Goal: Task Accomplishment & Management: Manage account settings

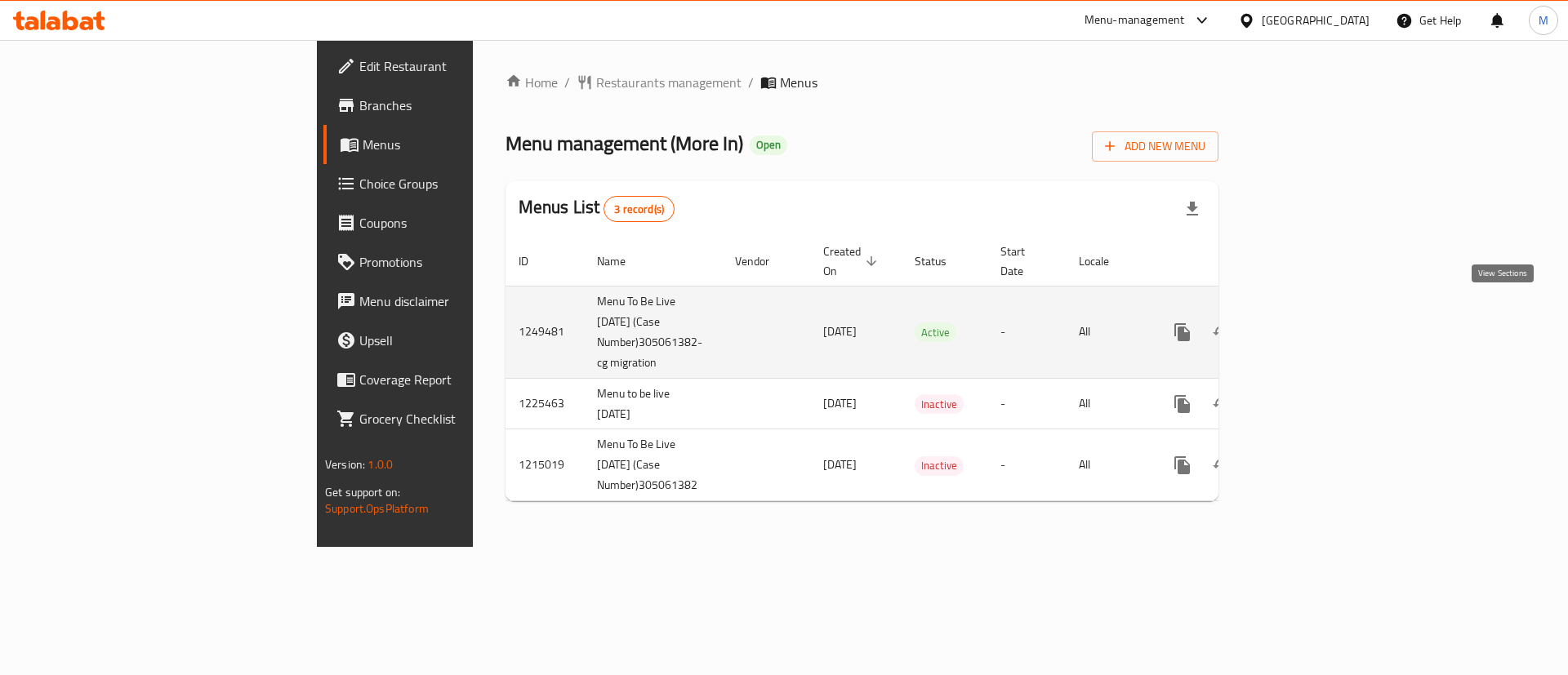
click at [1319, 312] on link "enhanced table" at bounding box center [1300, 332] width 39 height 39
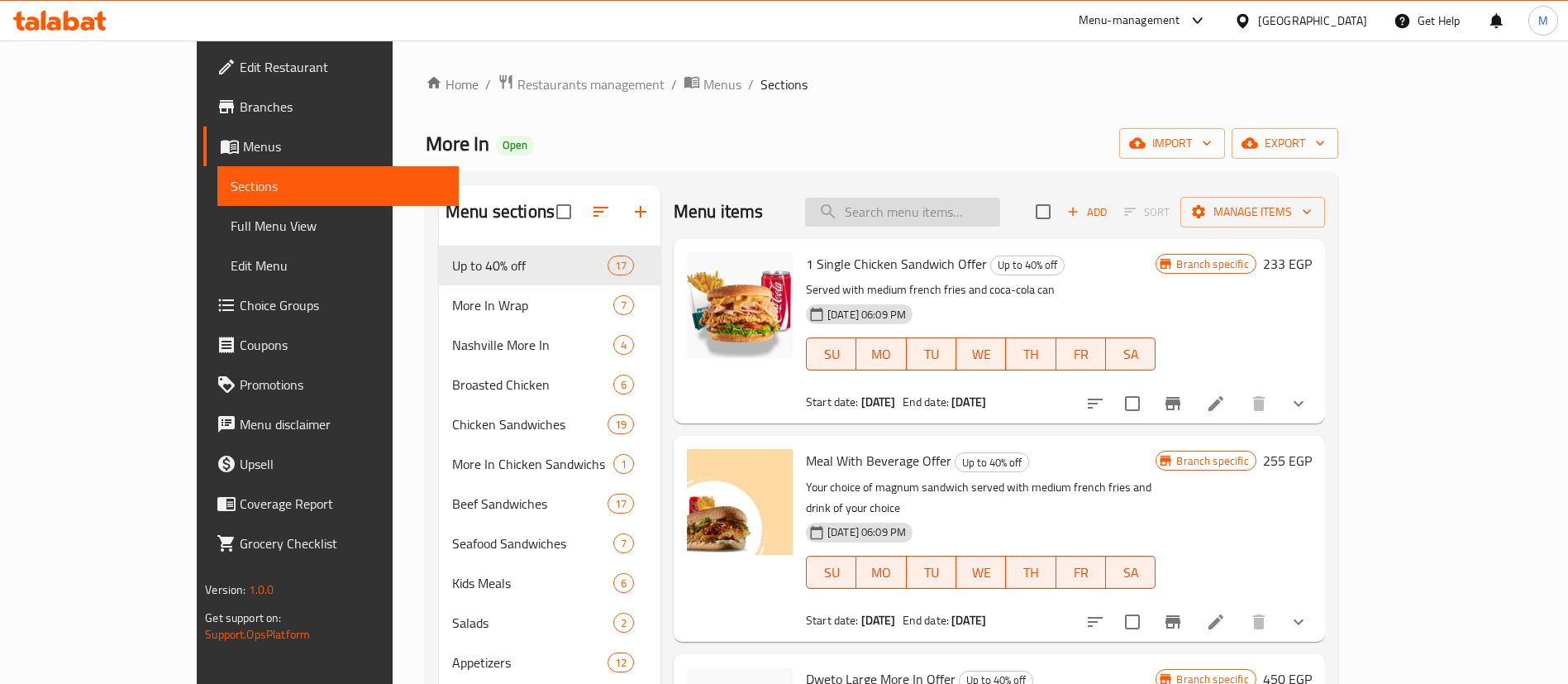
click at [999, 211] on input "search" at bounding box center [902, 213] width 195 height 29
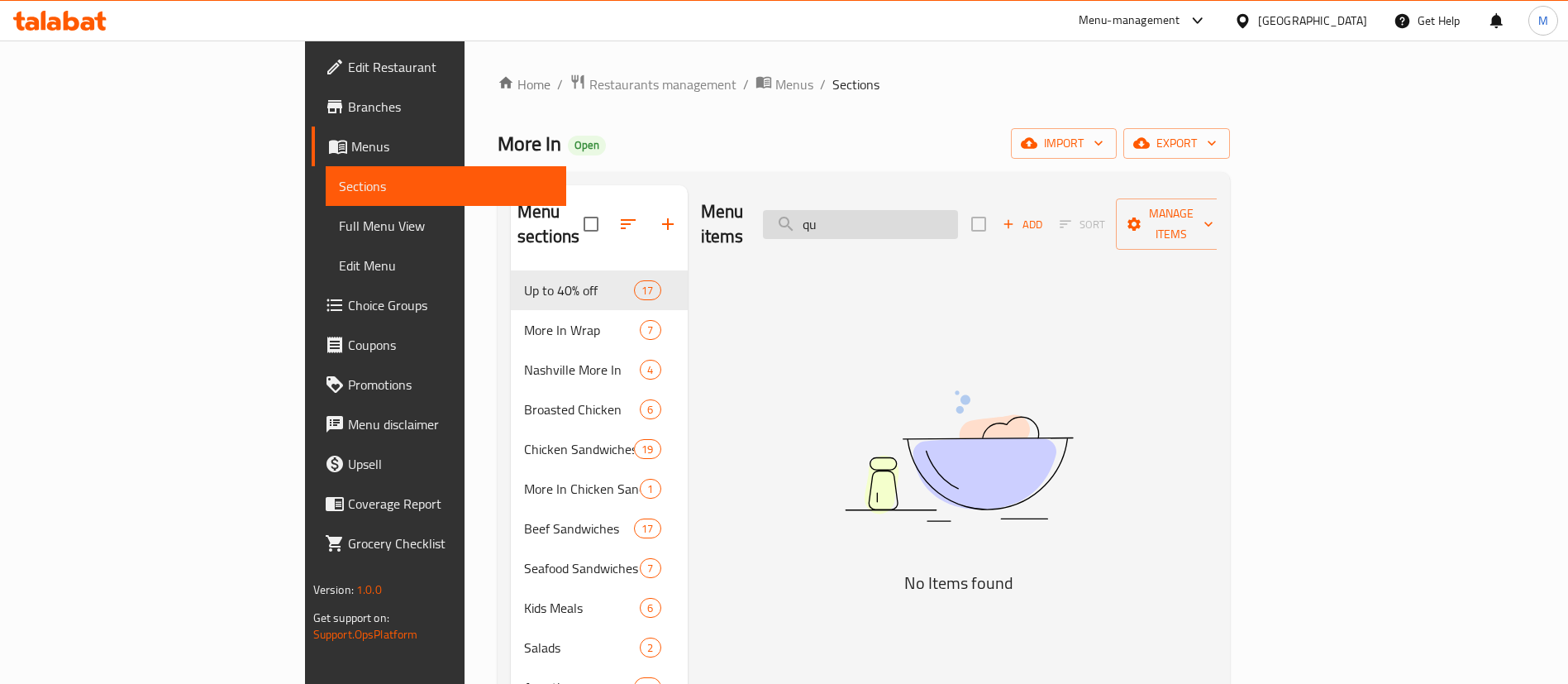
type input "q"
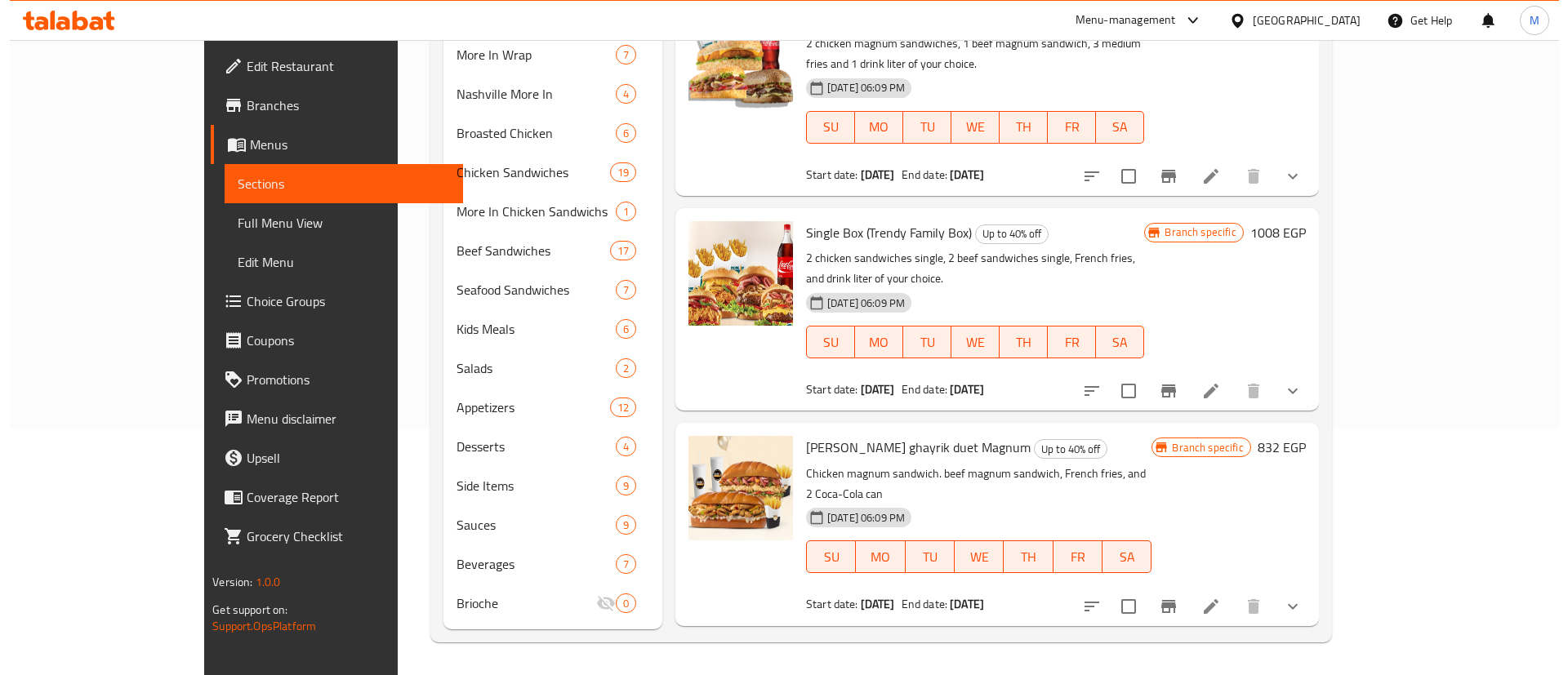
scroll to position [2641, 0]
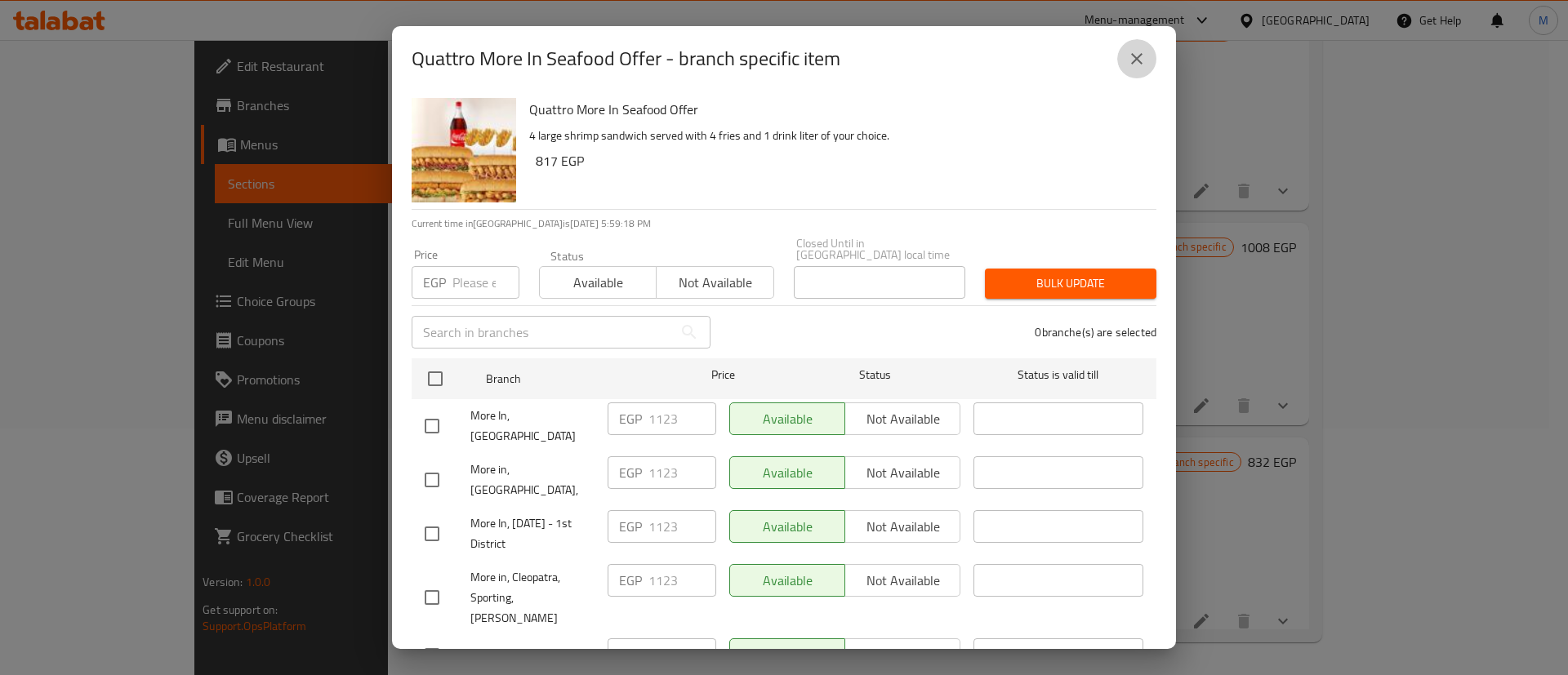
click at [1132, 53] on icon "close" at bounding box center [1136, 58] width 11 height 11
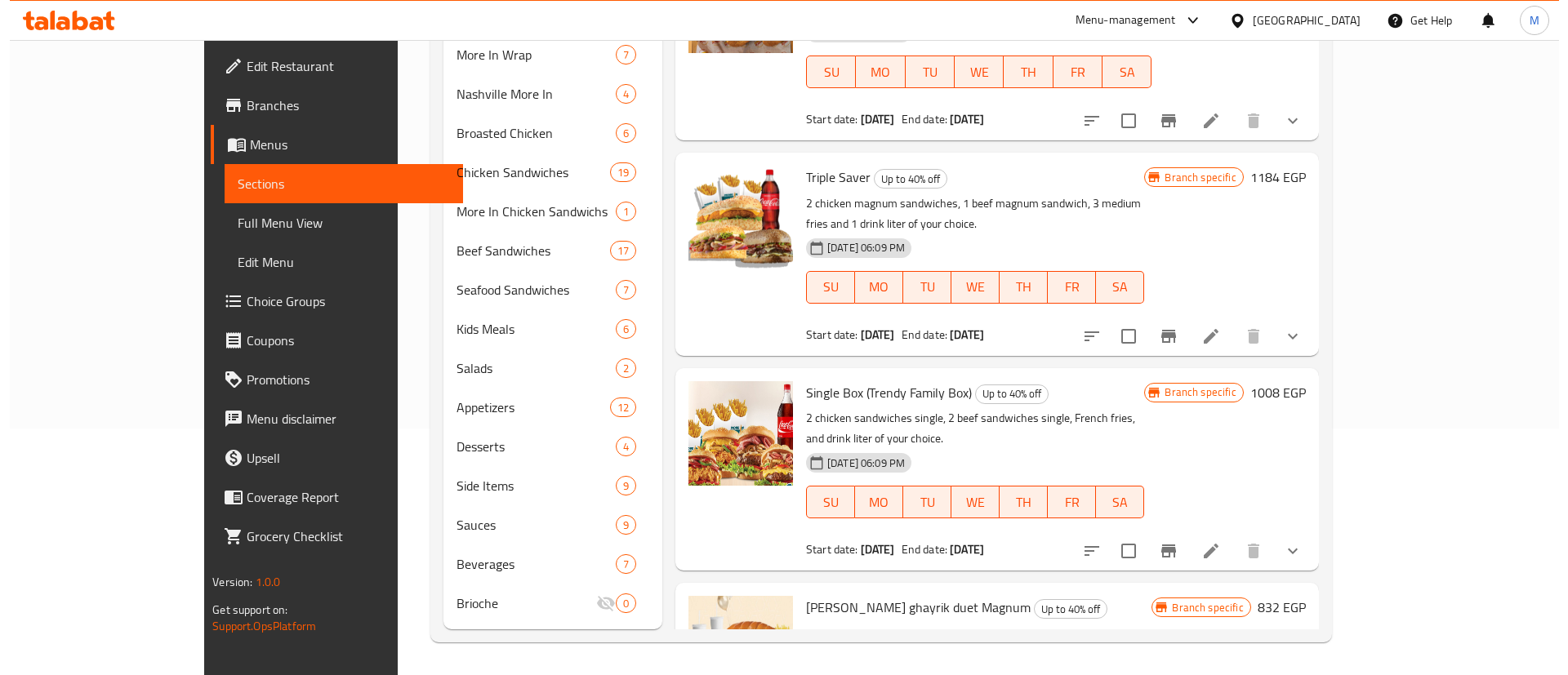
scroll to position [2657, 0]
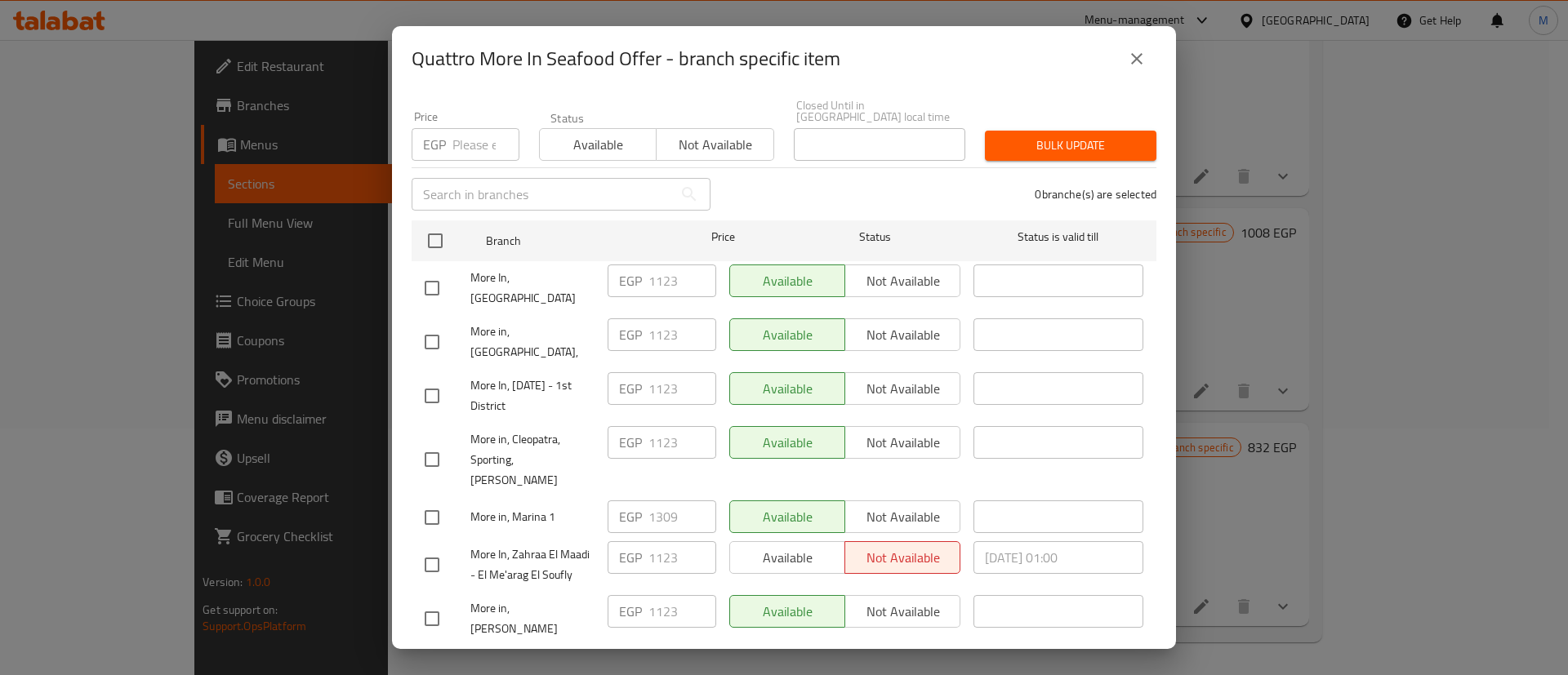
scroll to position [0, 0]
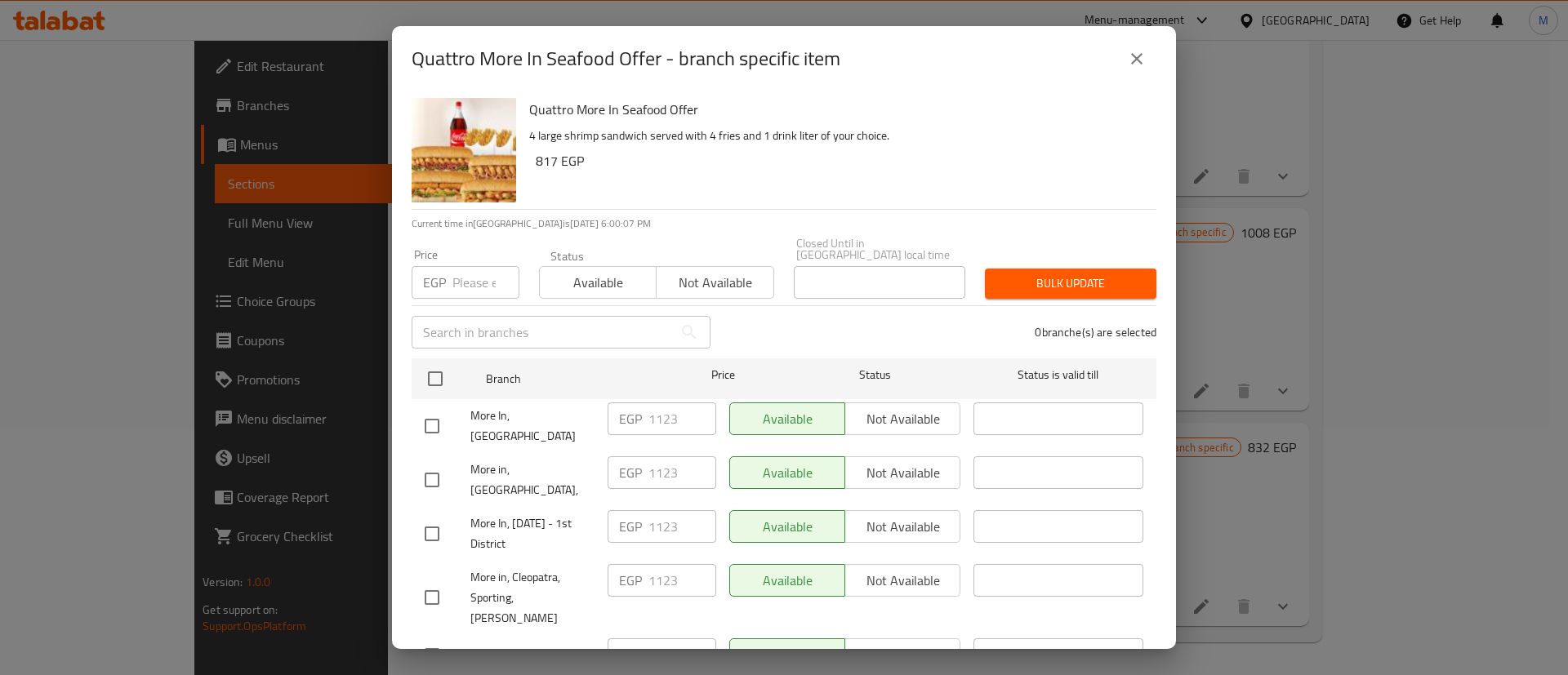
click at [451, 266] on div "EGP Price" at bounding box center [465, 282] width 108 height 32
click at [917, 413] on div "Available Not available" at bounding box center [844, 419] width 231 height 32
click at [800, 403] on div "Available Not available" at bounding box center [844, 419] width 231 height 32
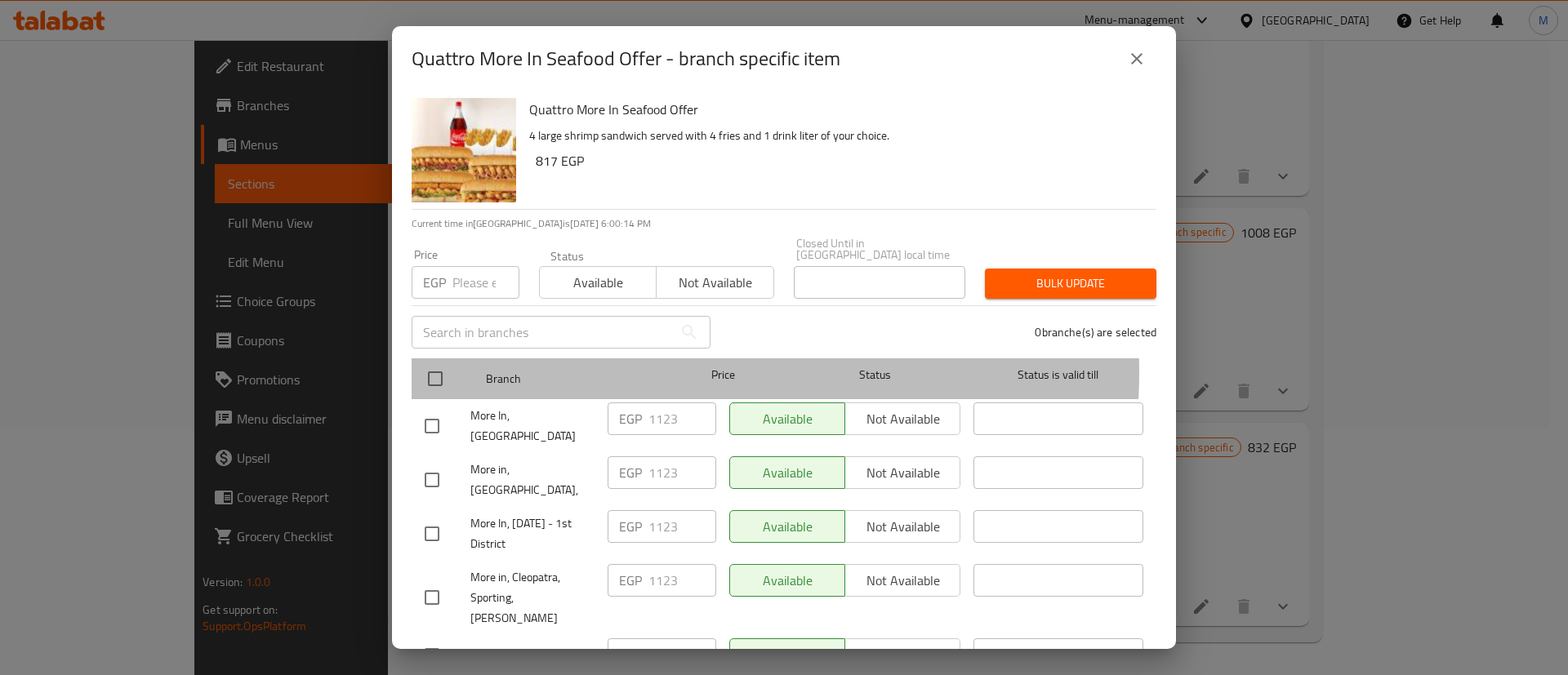
click at [681, 365] on span "Price" at bounding box center [723, 375] width 109 height 20
drag, startPoint x: 681, startPoint y: 362, endPoint x: 727, endPoint y: 361, distance: 46.0
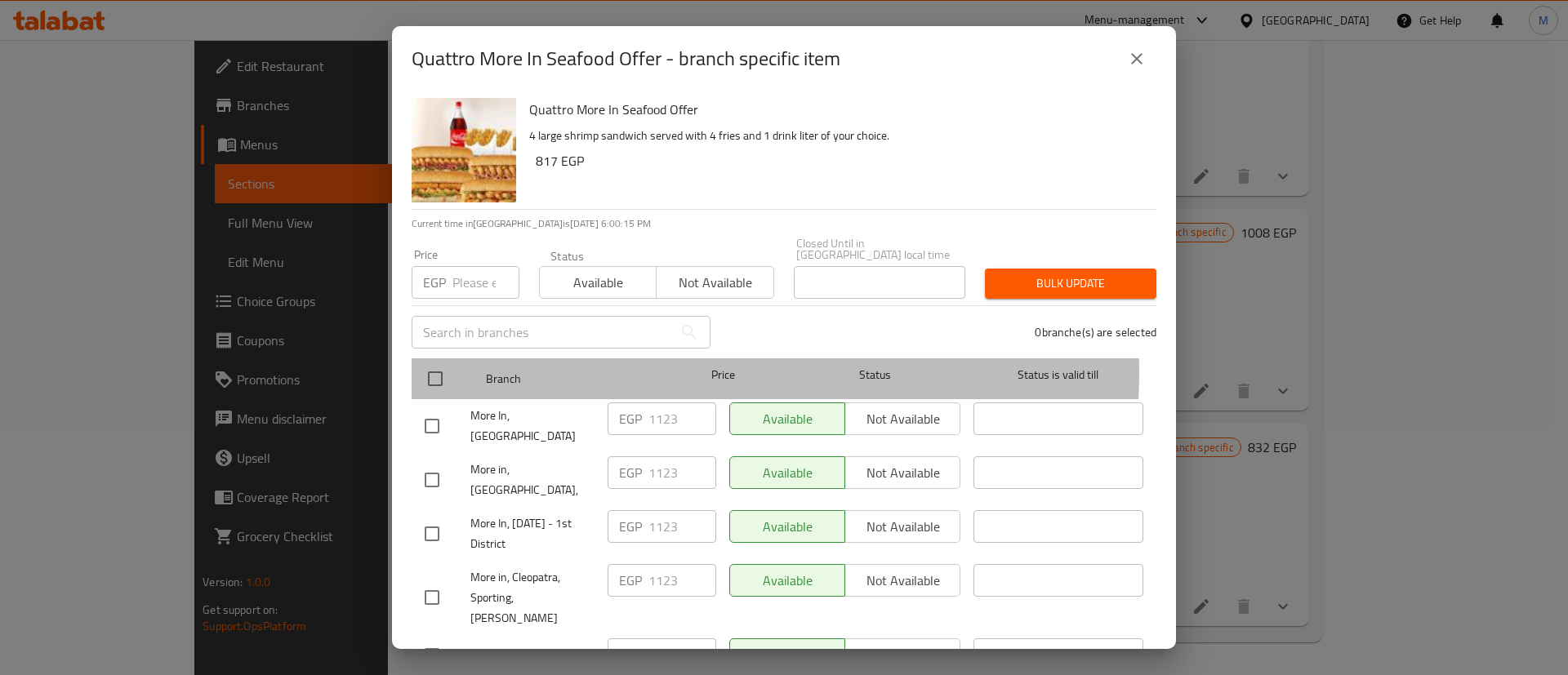
click at [727, 365] on span "Price" at bounding box center [723, 375] width 109 height 20
drag, startPoint x: 727, startPoint y: 361, endPoint x: 691, endPoint y: 361, distance: 36.0
click at [691, 365] on span "Price" at bounding box center [723, 375] width 109 height 20
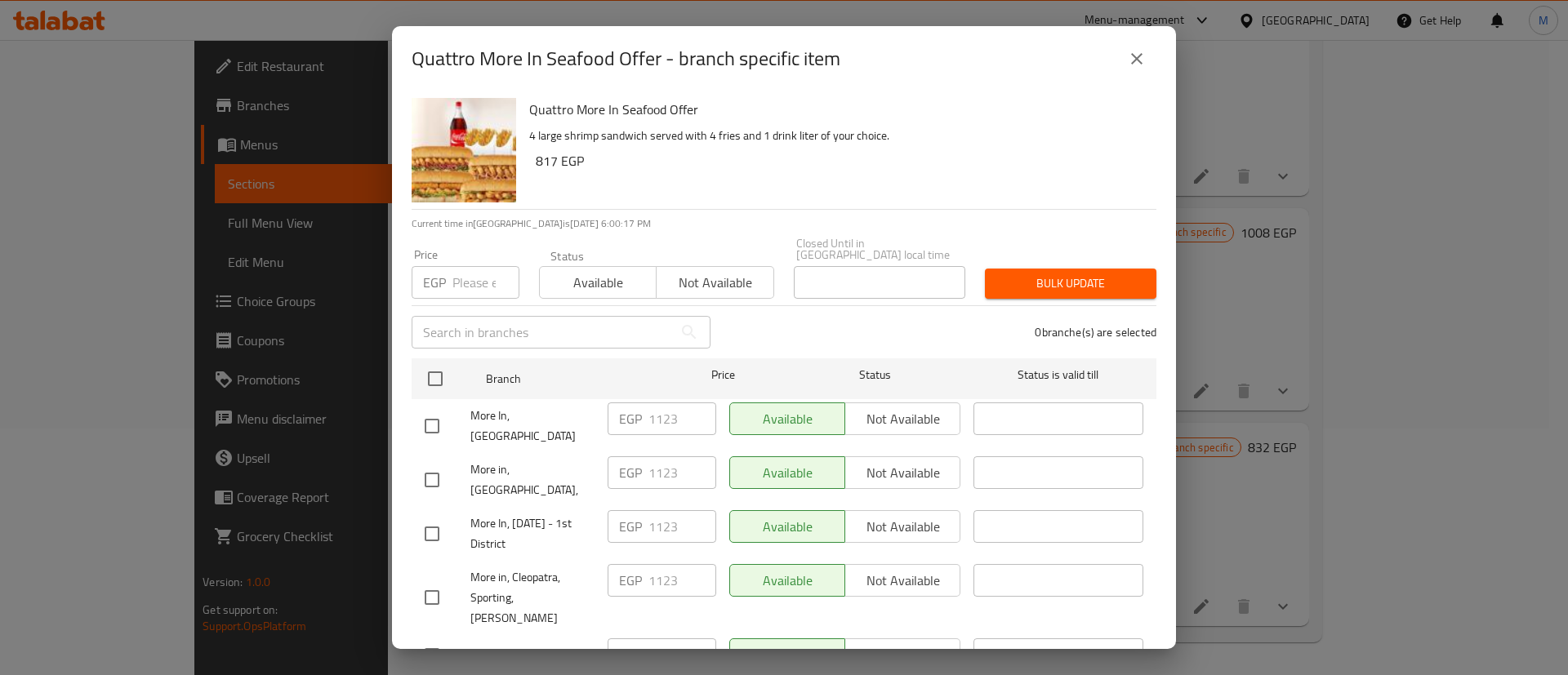
click at [743, 318] on div "0 branche(s) are selected" at bounding box center [943, 332] width 446 height 59
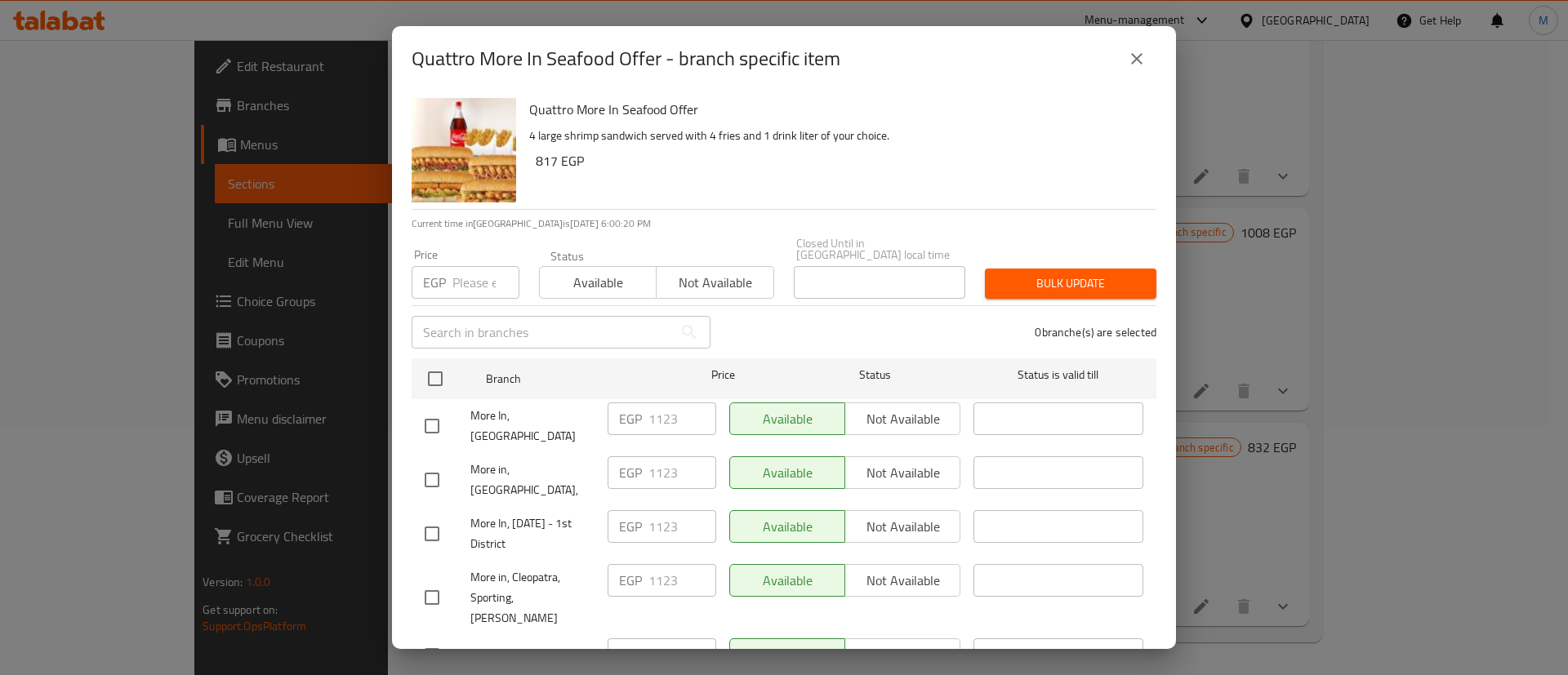
click at [730, 148] on div "Quattro More In Seafood Offer 4 large shrimp sandwich served with 4 fries and 1…" at bounding box center [836, 150] width 627 height 117
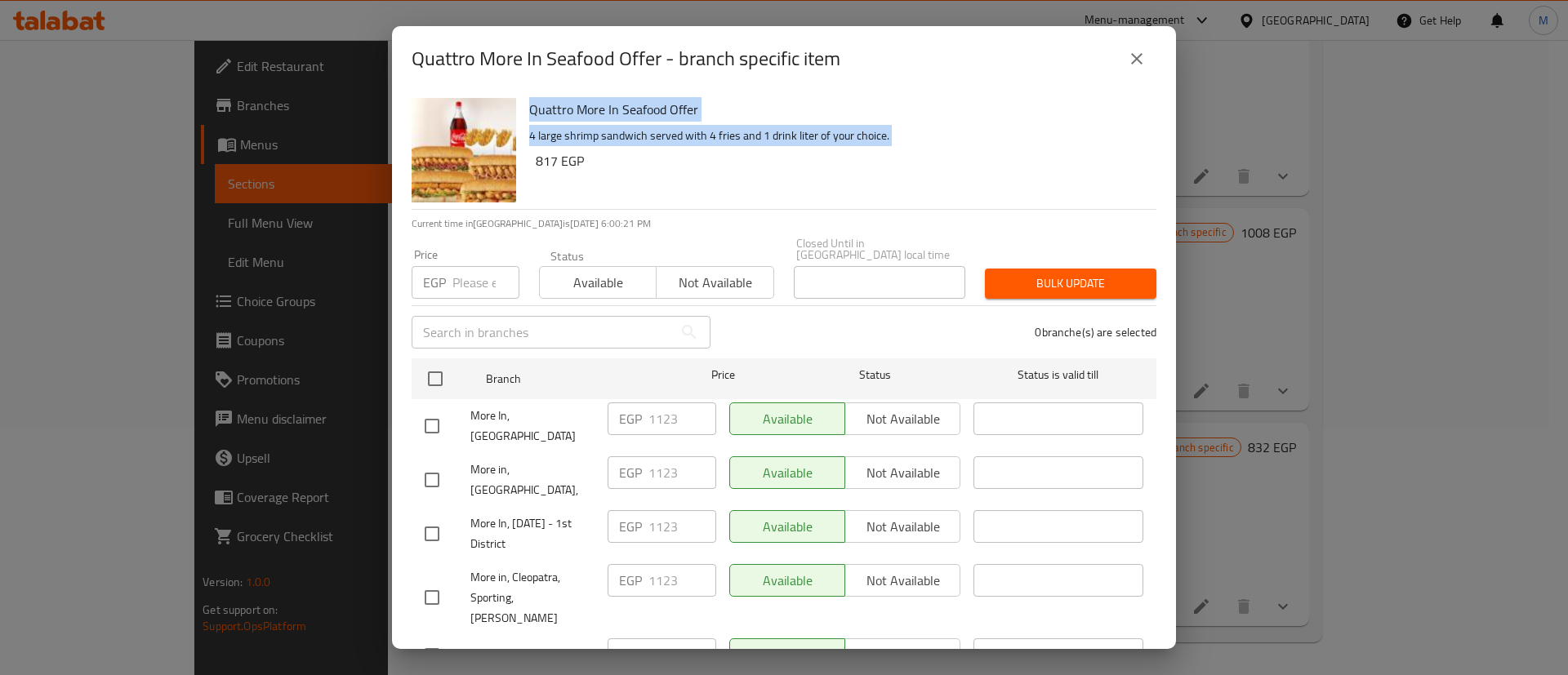
click at [730, 148] on div "Quattro More In Seafood Offer 4 large shrimp sandwich served with 4 fries and 1…" at bounding box center [836, 150] width 627 height 117
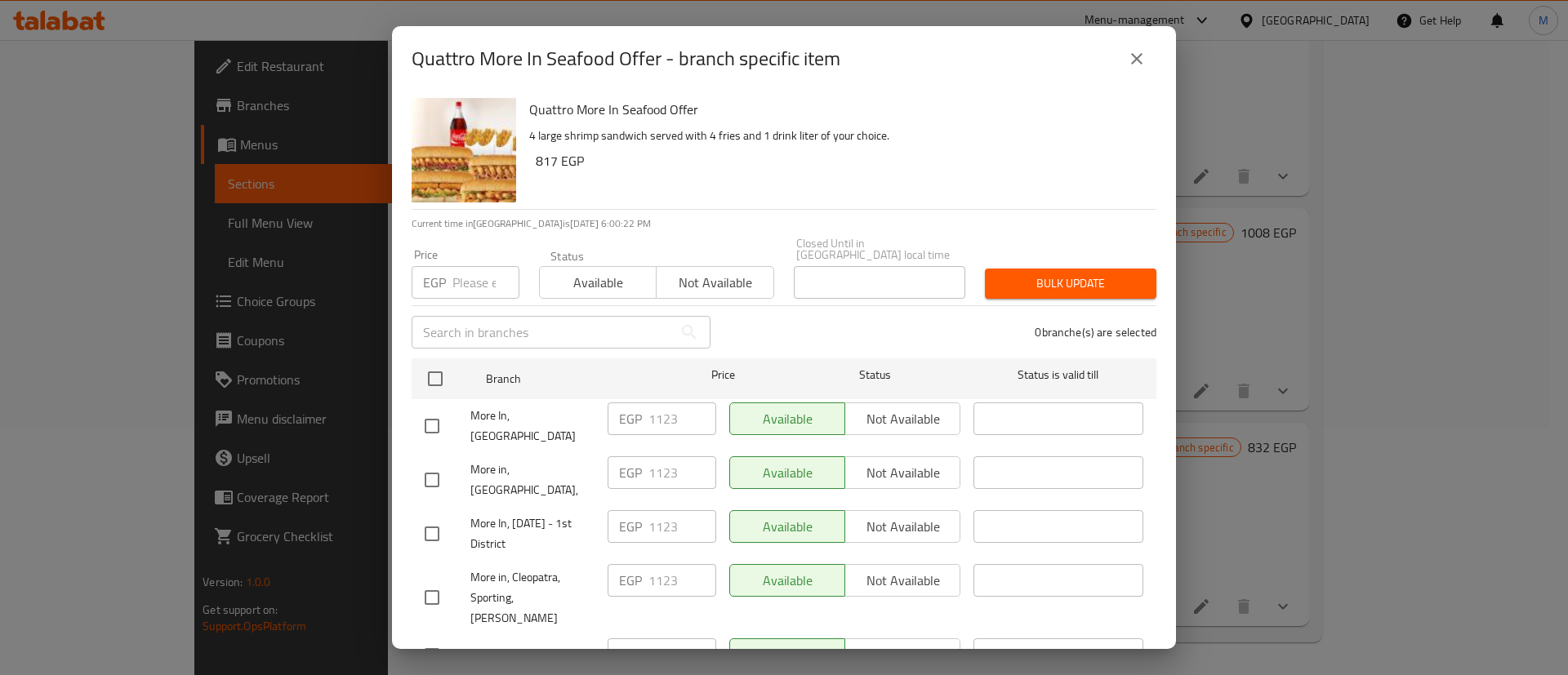
click at [730, 121] on div "Quattro More In Seafood Offer 4 large shrimp sandwich served with 4 fries and 1…" at bounding box center [836, 150] width 627 height 117
click at [895, 122] on div "Quattro More In Seafood Offer 4 large shrimp sandwich served with 4 fries and 1…" at bounding box center [836, 150] width 627 height 117
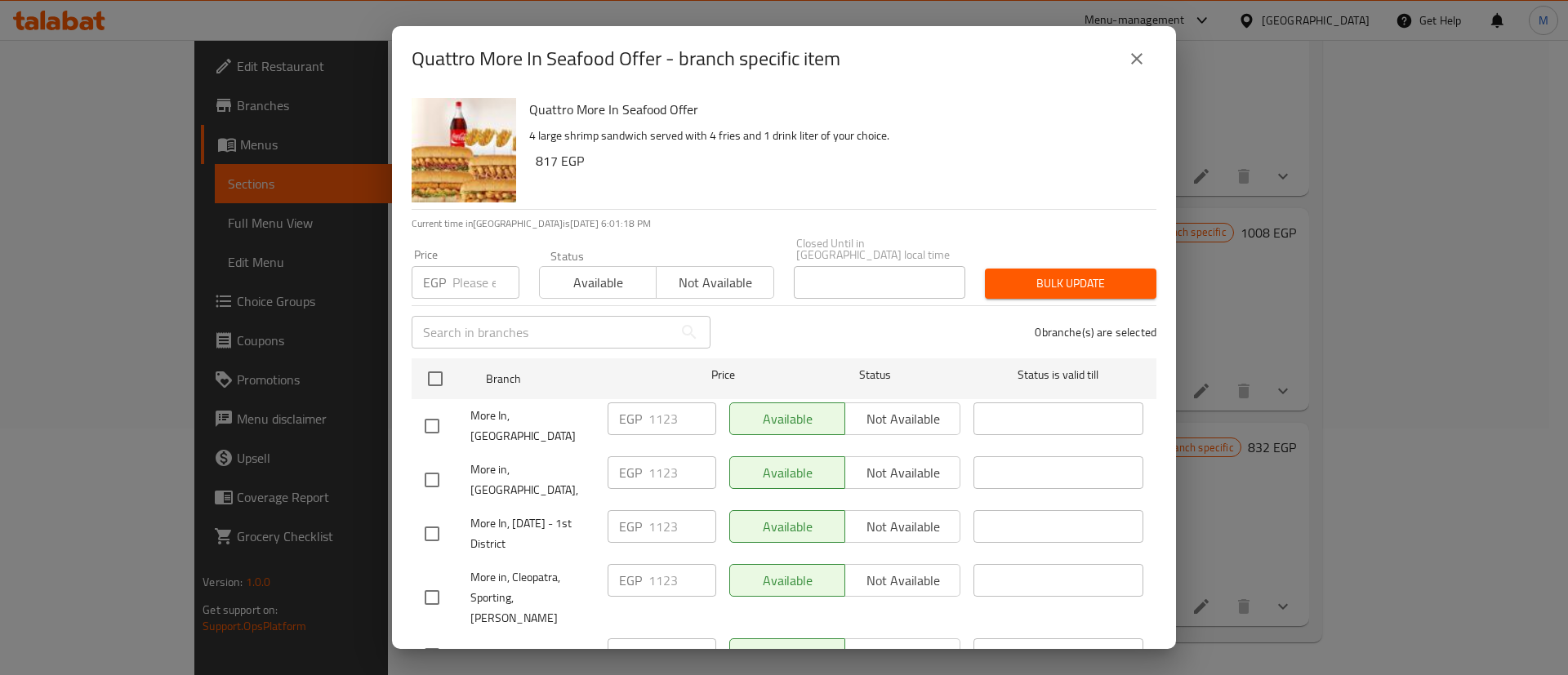
click at [716, 105] on h6 "Quattro More In Seafood Offer" at bounding box center [836, 109] width 614 height 23
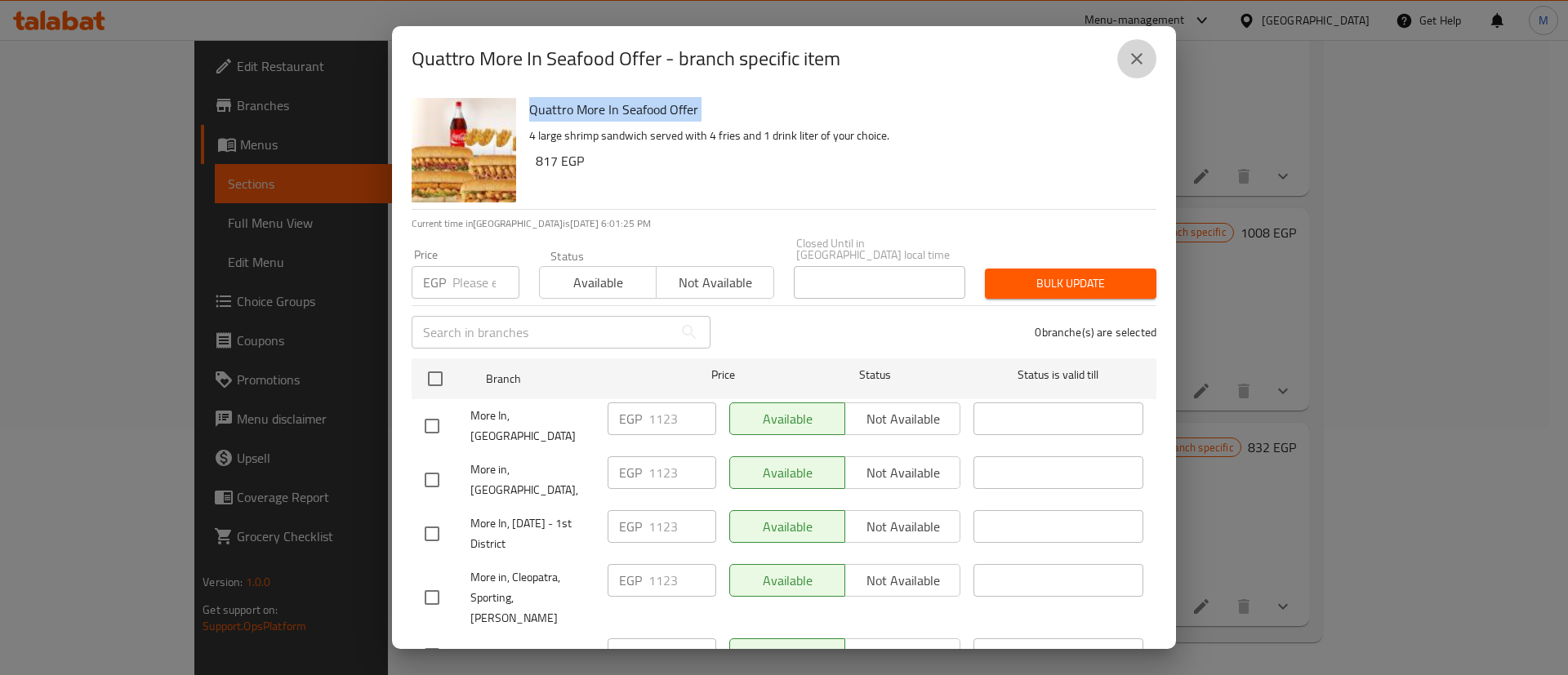
click at [1135, 59] on icon "close" at bounding box center [1136, 58] width 11 height 11
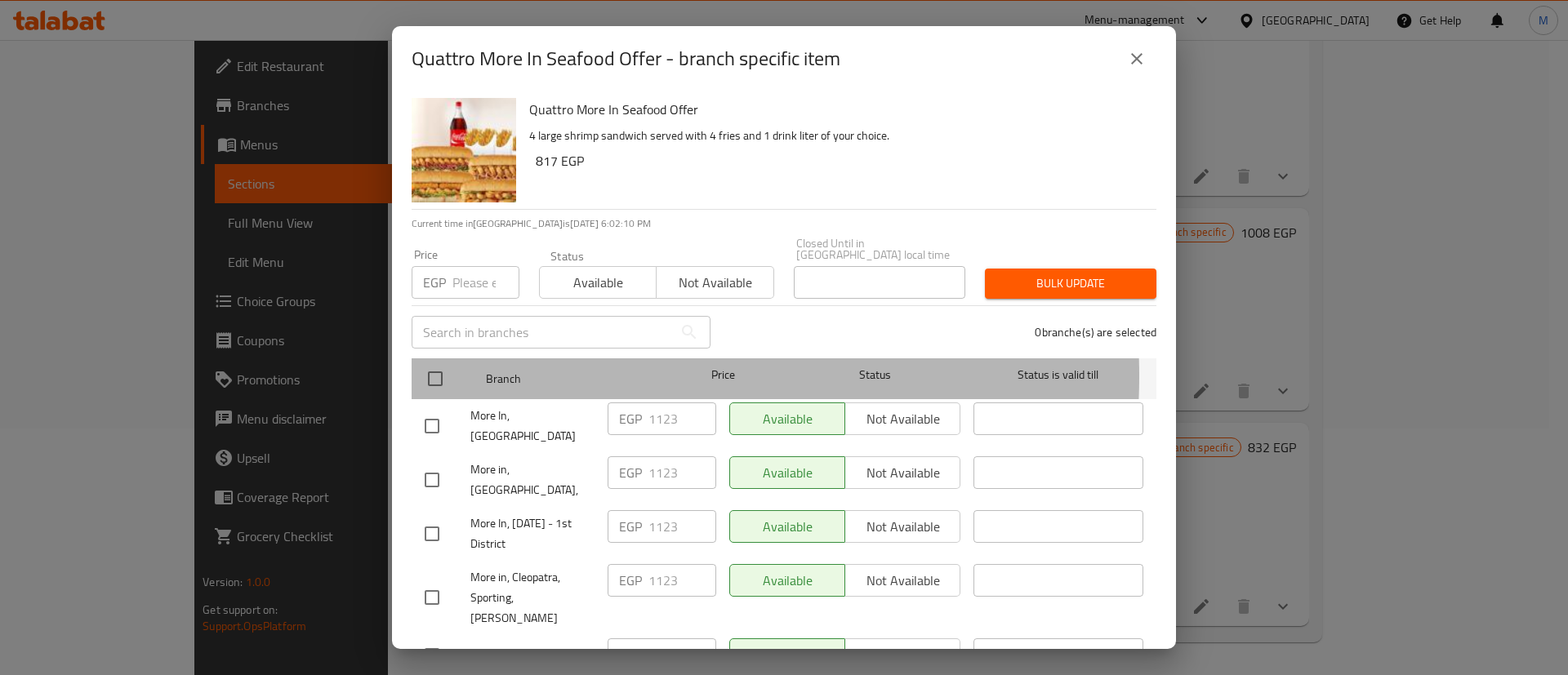
click at [584, 368] on span "Branch" at bounding box center [571, 379] width 170 height 20
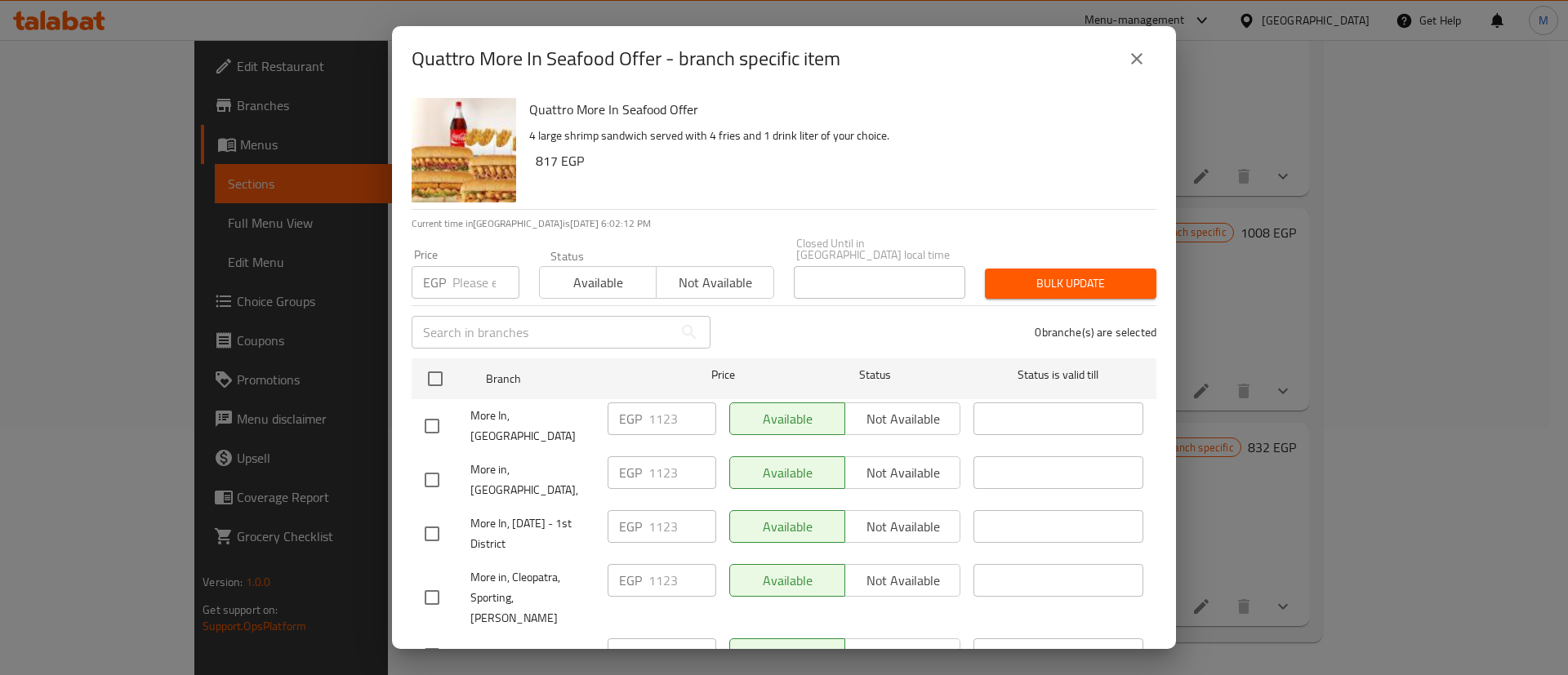
click at [584, 368] on span "Branch" at bounding box center [571, 379] width 170 height 20
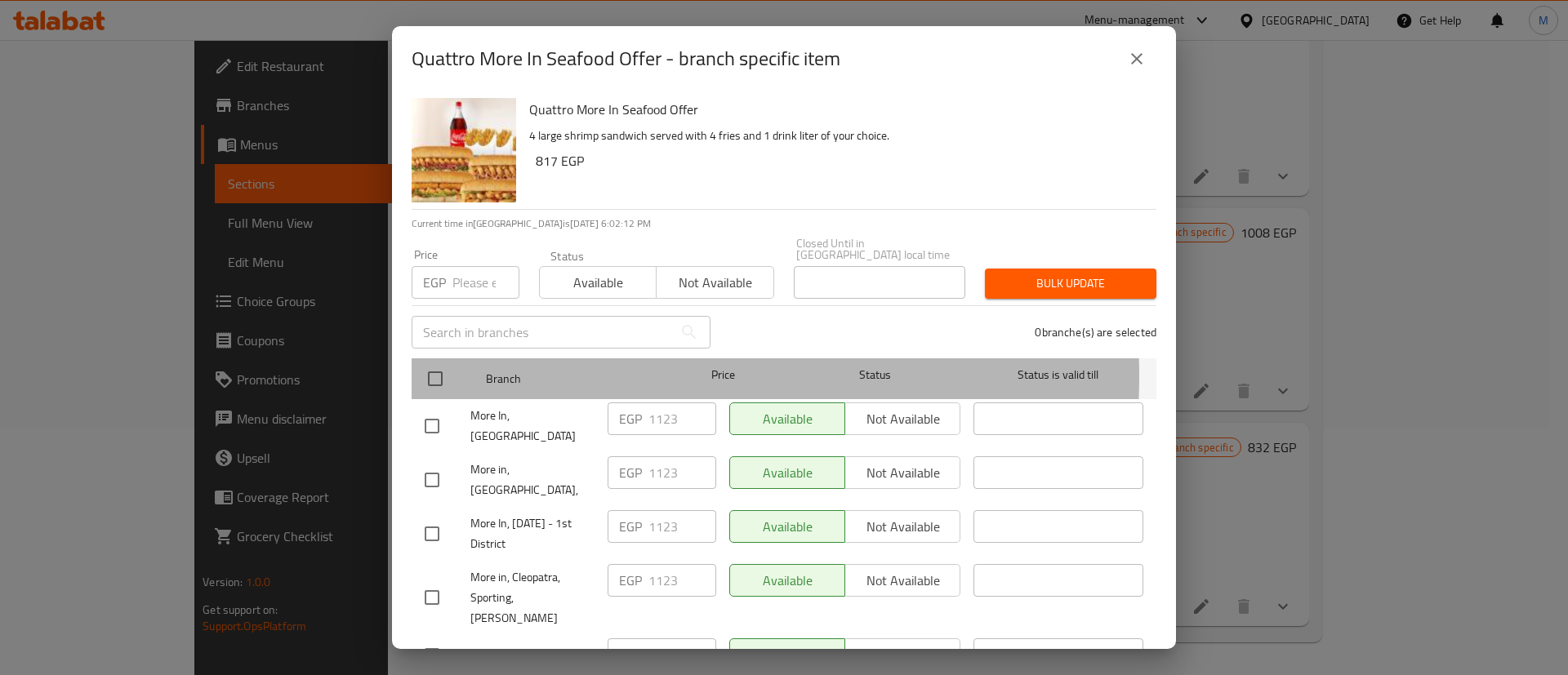
click at [584, 368] on span "Branch" at bounding box center [571, 379] width 170 height 20
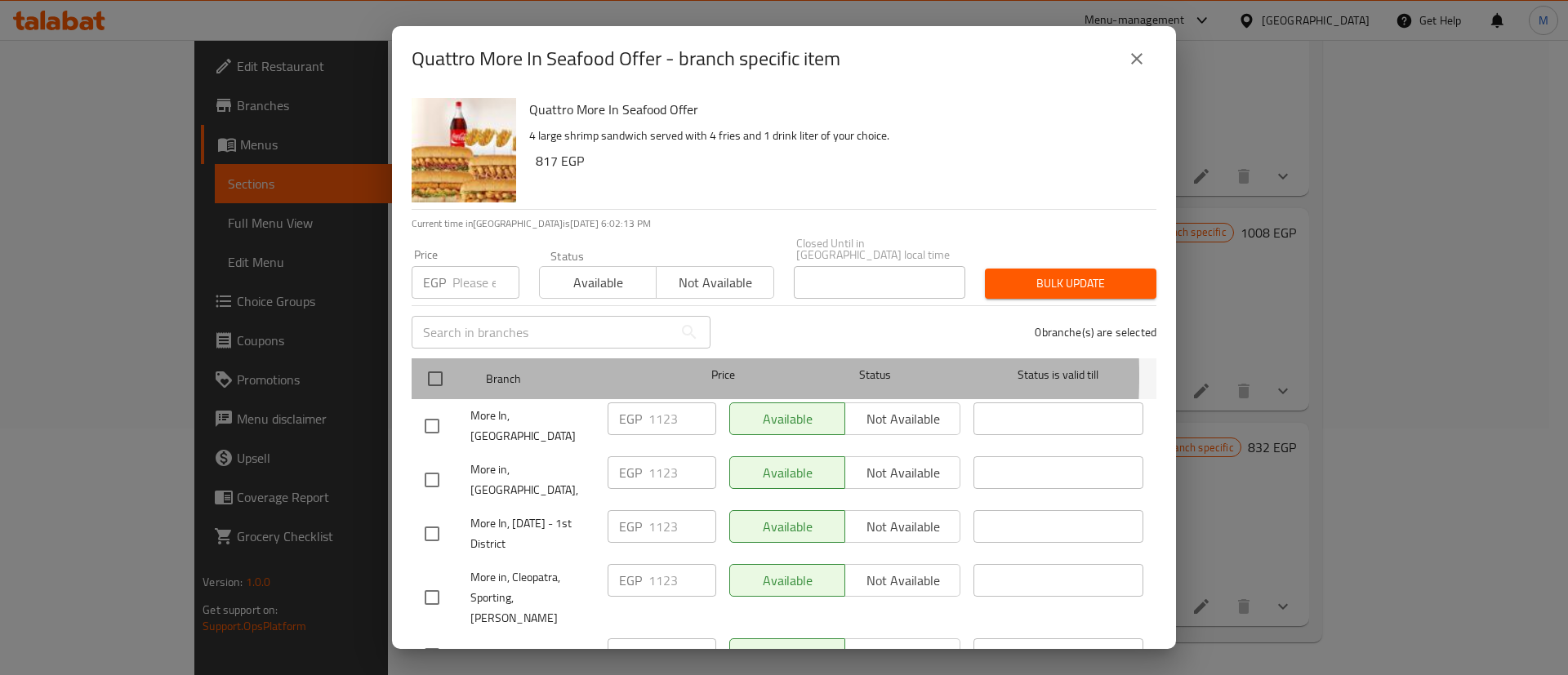
click at [584, 368] on span "Branch" at bounding box center [571, 379] width 170 height 20
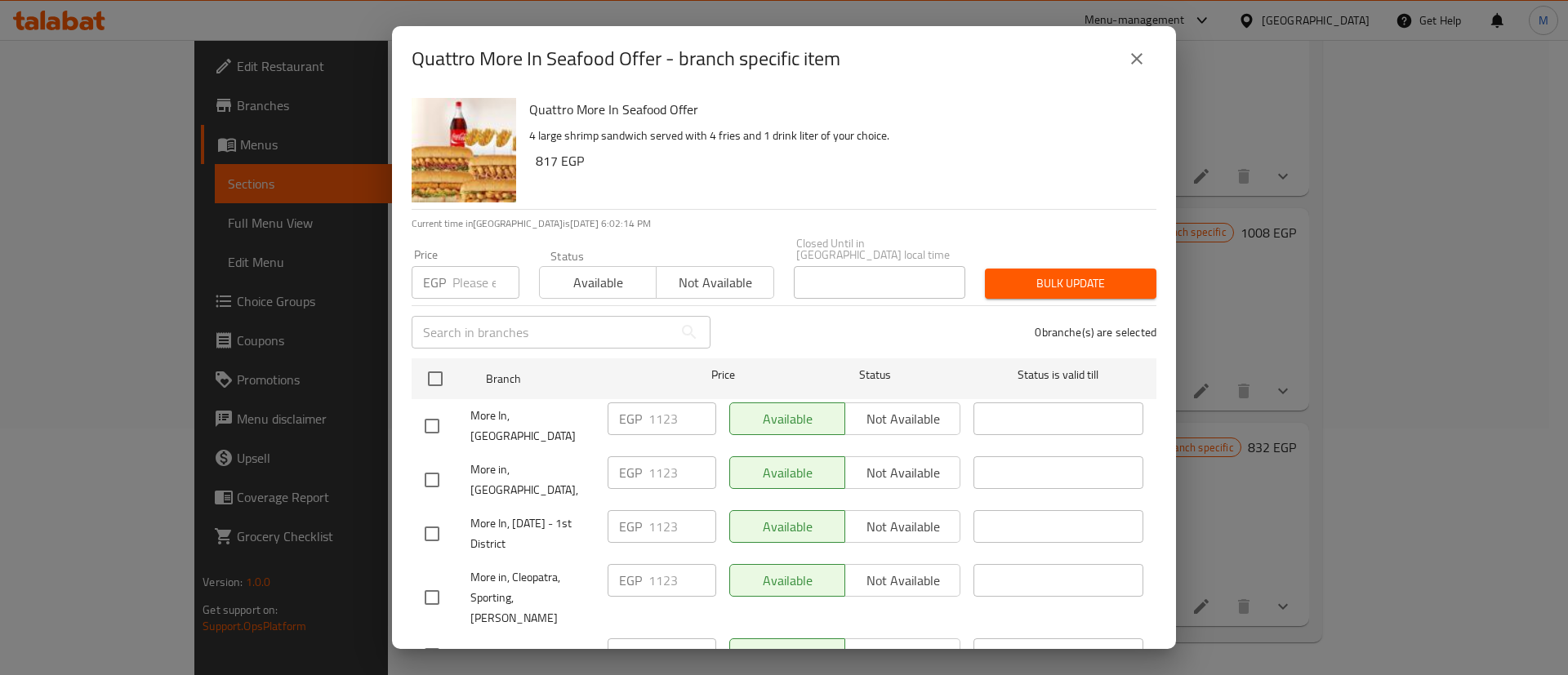
click at [584, 368] on span "Branch" at bounding box center [571, 379] width 170 height 20
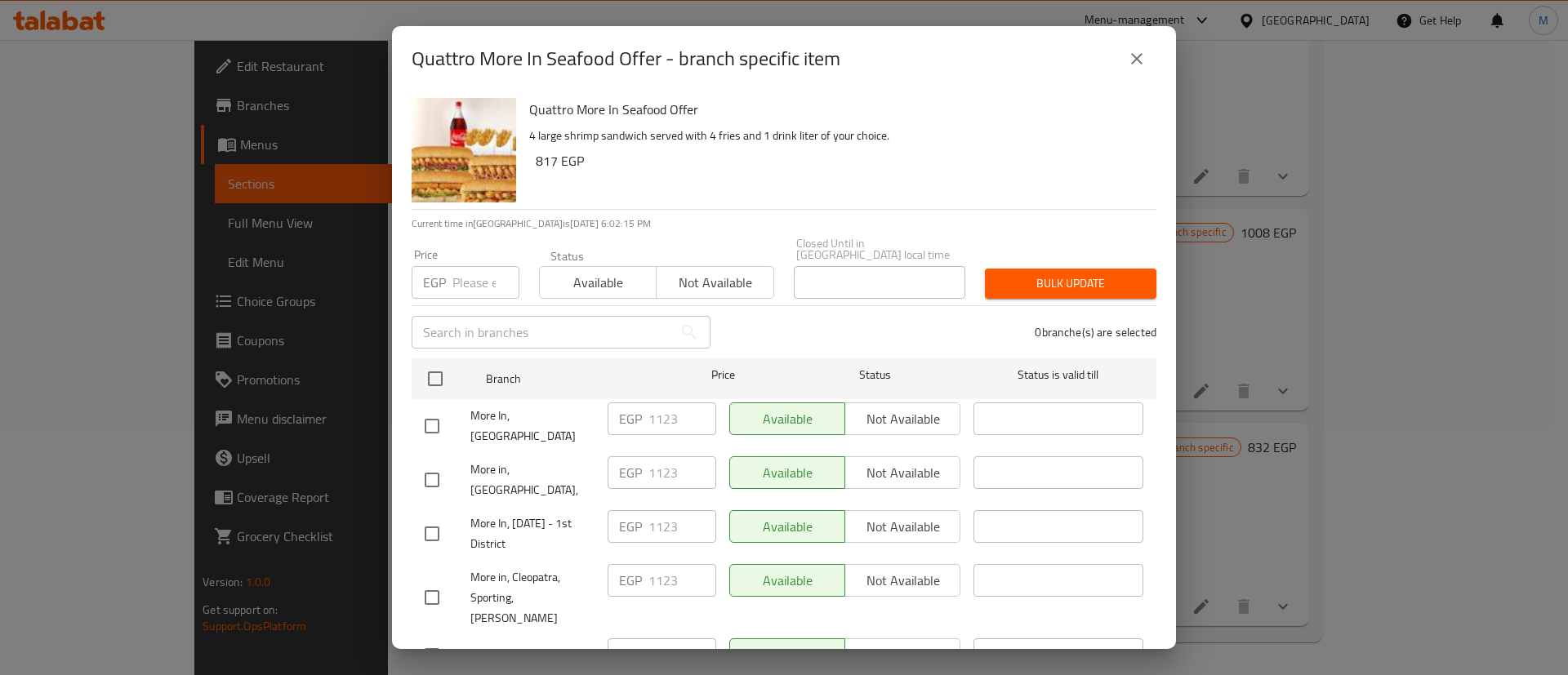
click at [584, 368] on span "Branch" at bounding box center [571, 379] width 170 height 20
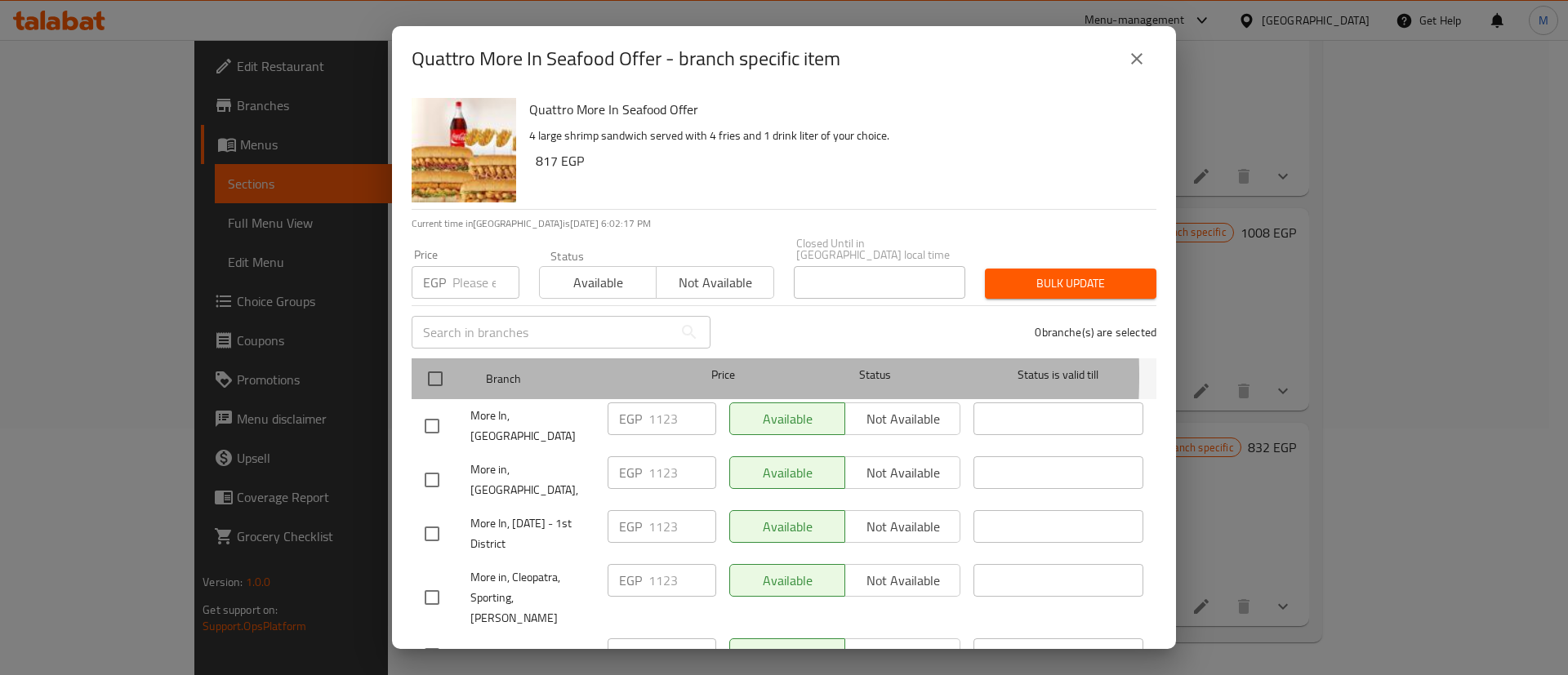
drag, startPoint x: 584, startPoint y: 365, endPoint x: 584, endPoint y: 430, distance: 65.0
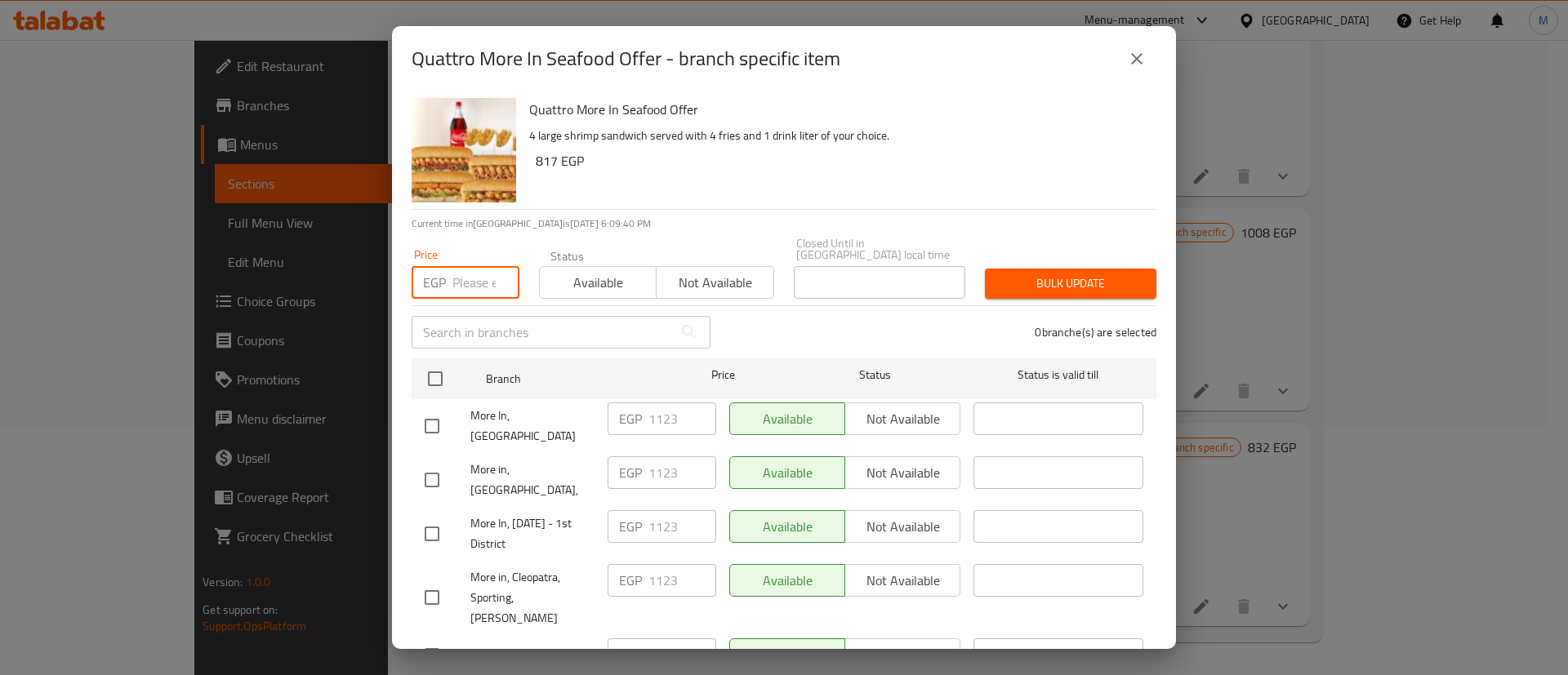
click at [463, 270] on input "number" at bounding box center [486, 282] width 67 height 32
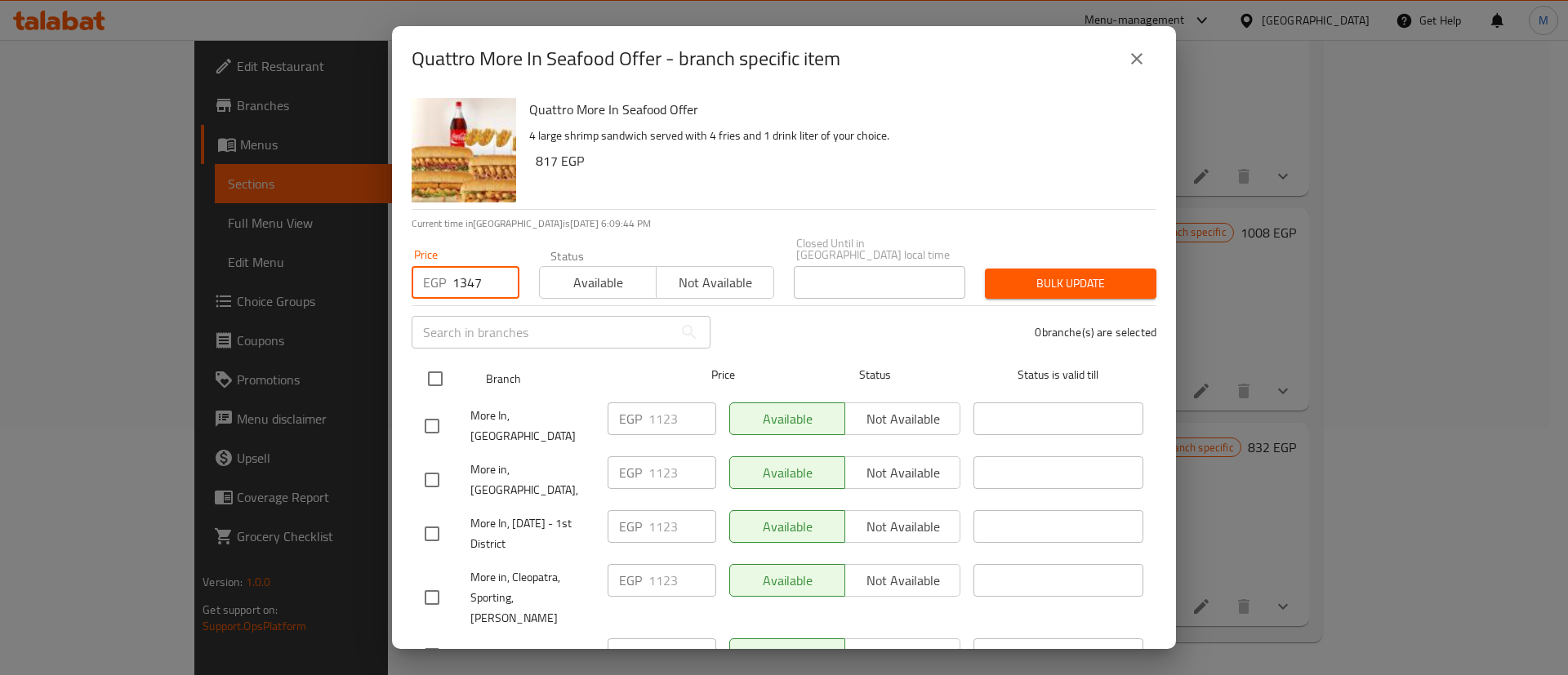
type input "1347"
click at [437, 380] on input "checkbox" at bounding box center [435, 379] width 34 height 34
checkbox input "true"
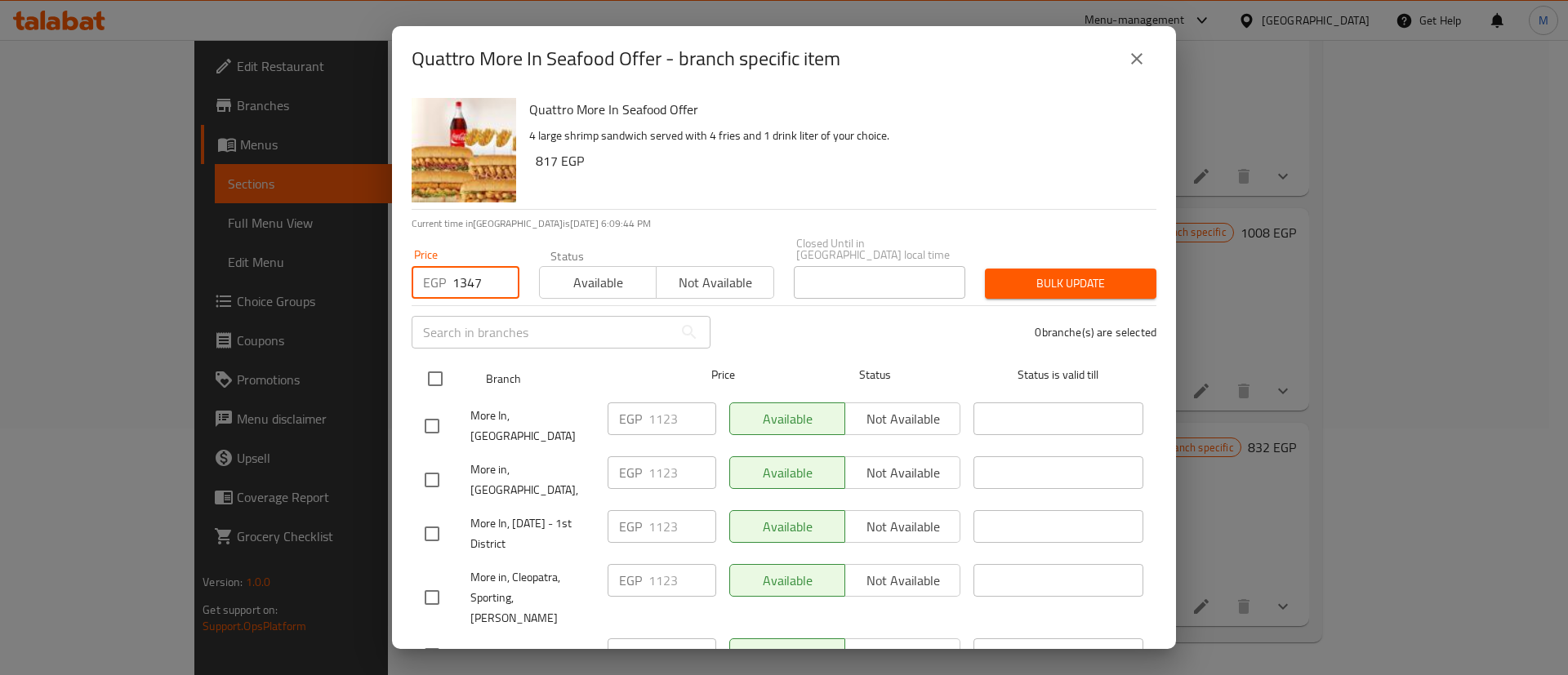
checkbox input "true"
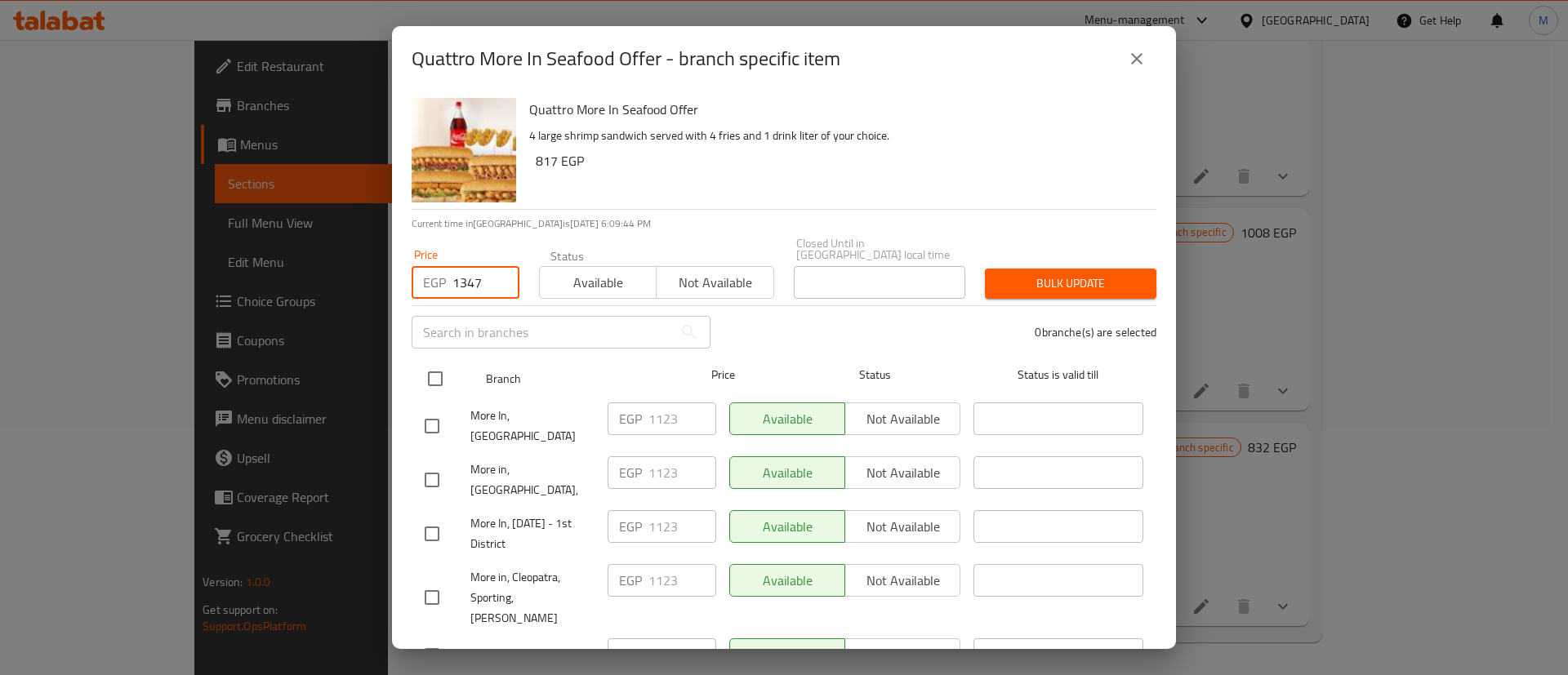
checkbox input "true"
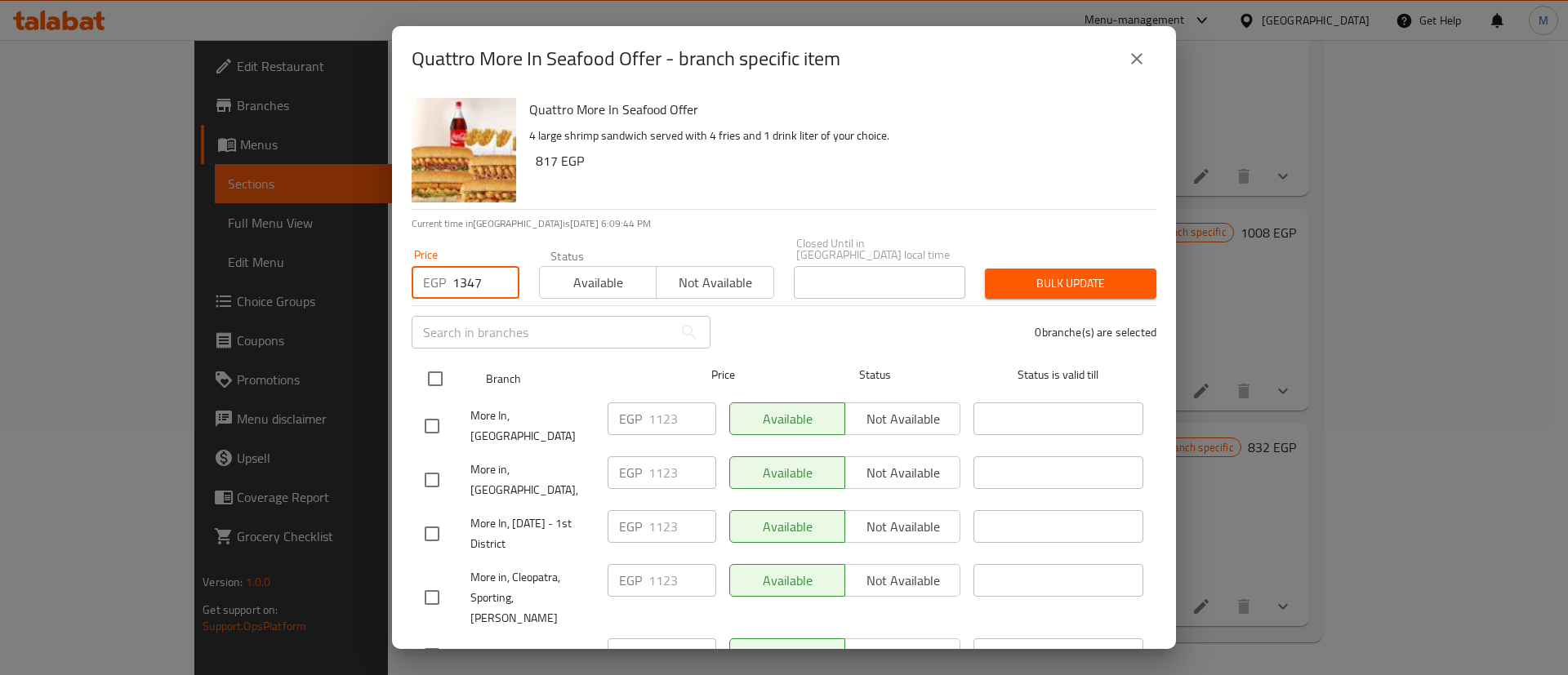
checkbox input "true"
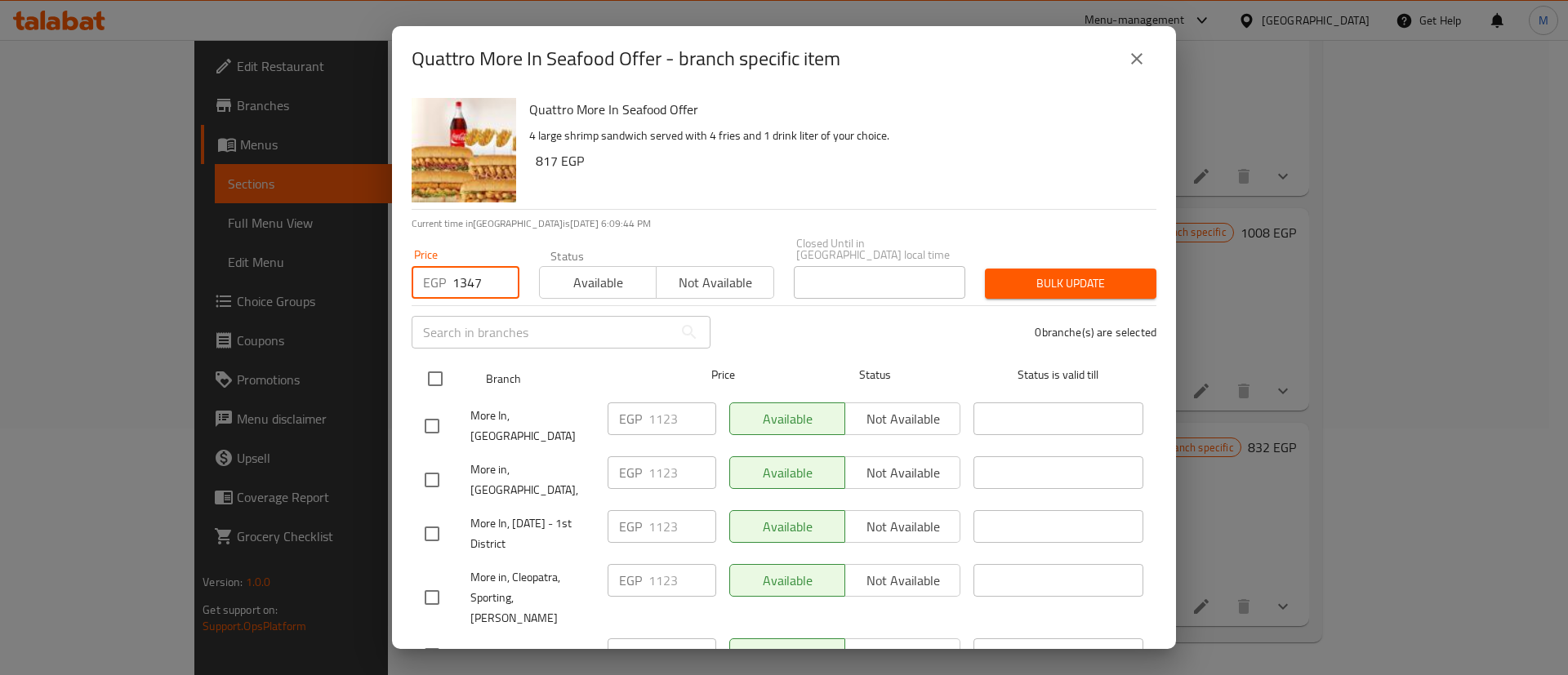
checkbox input "true"
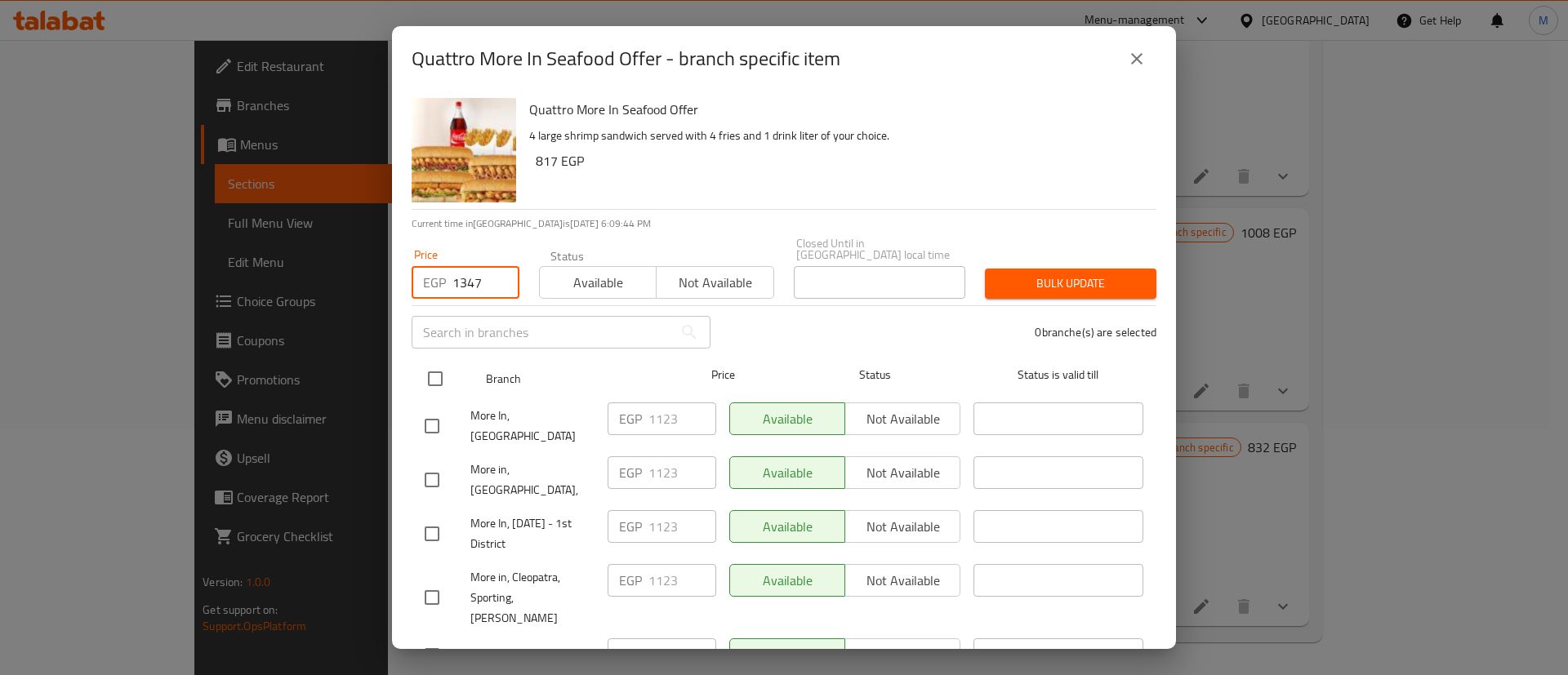
checkbox input "true"
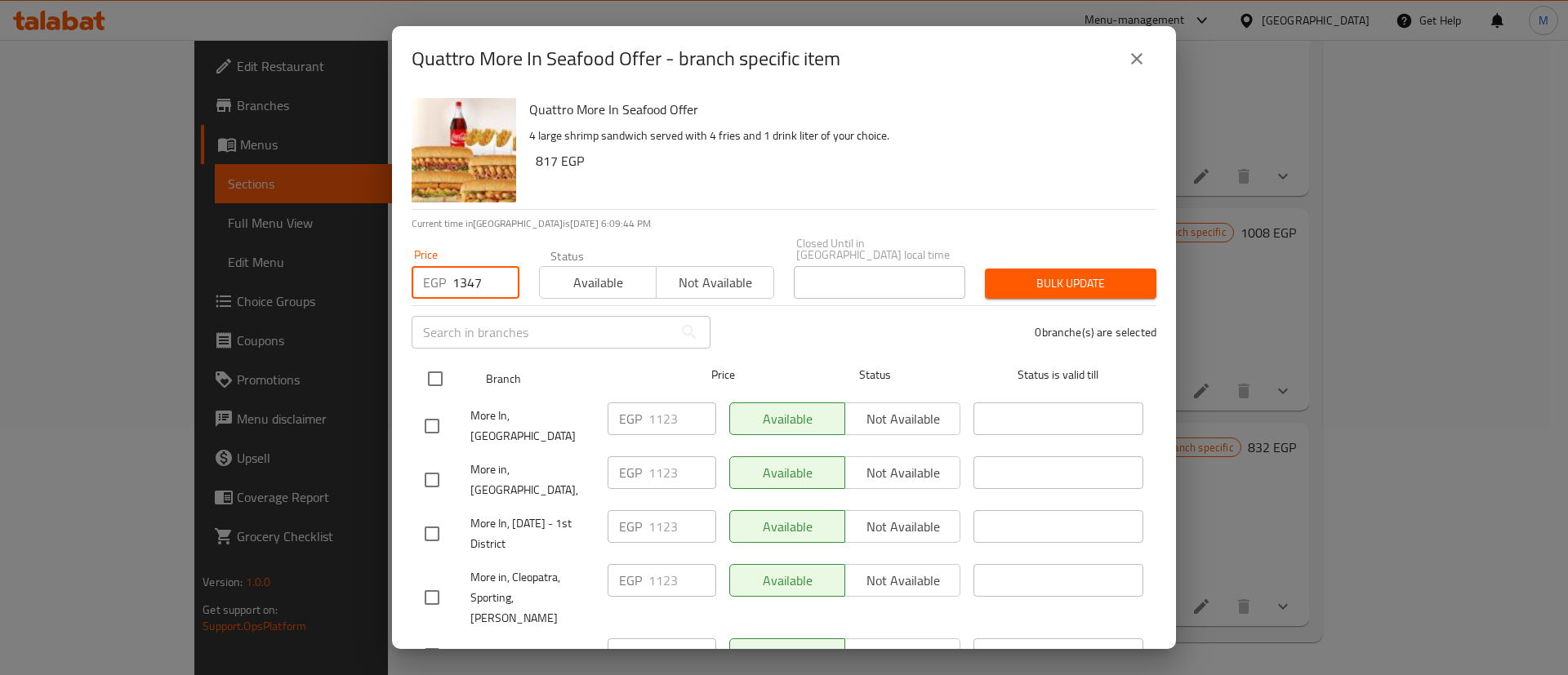
checkbox input "true"
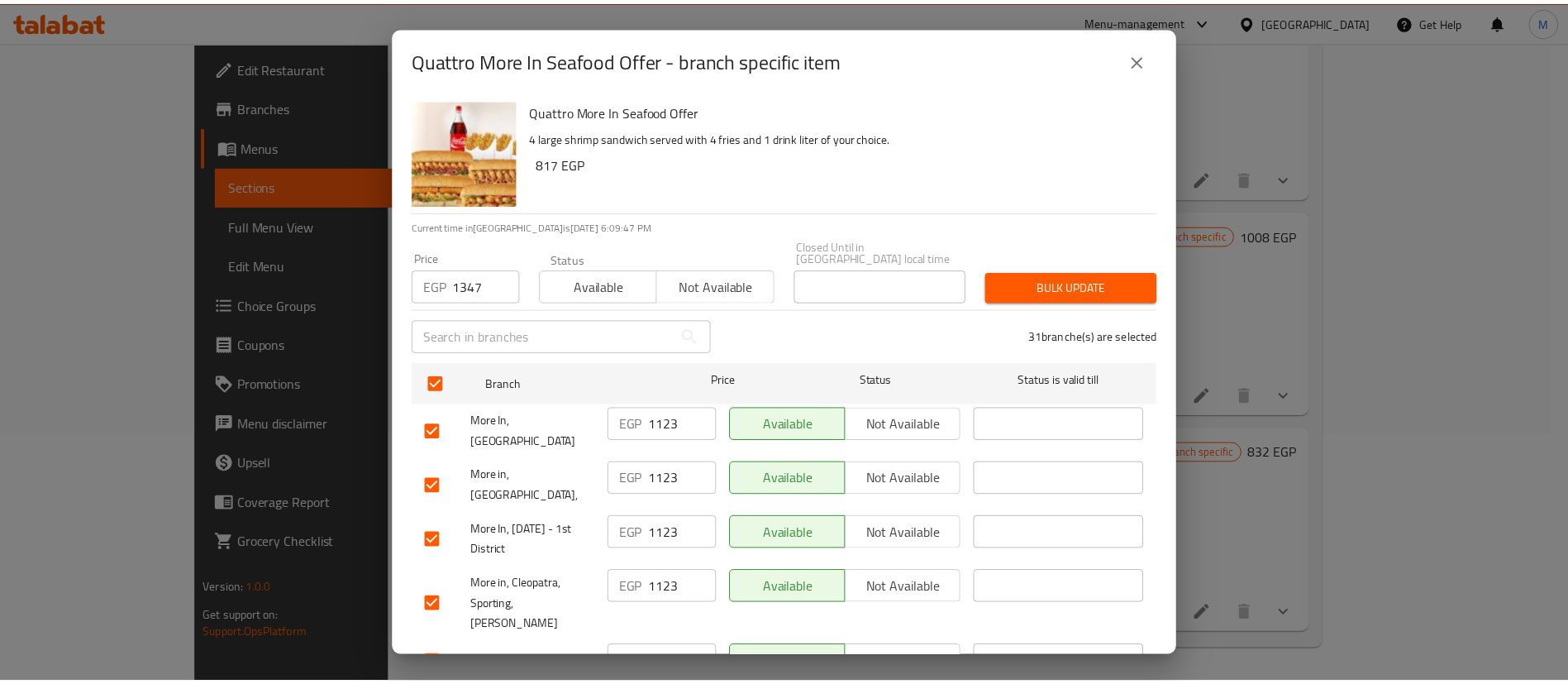
scroll to position [39, 0]
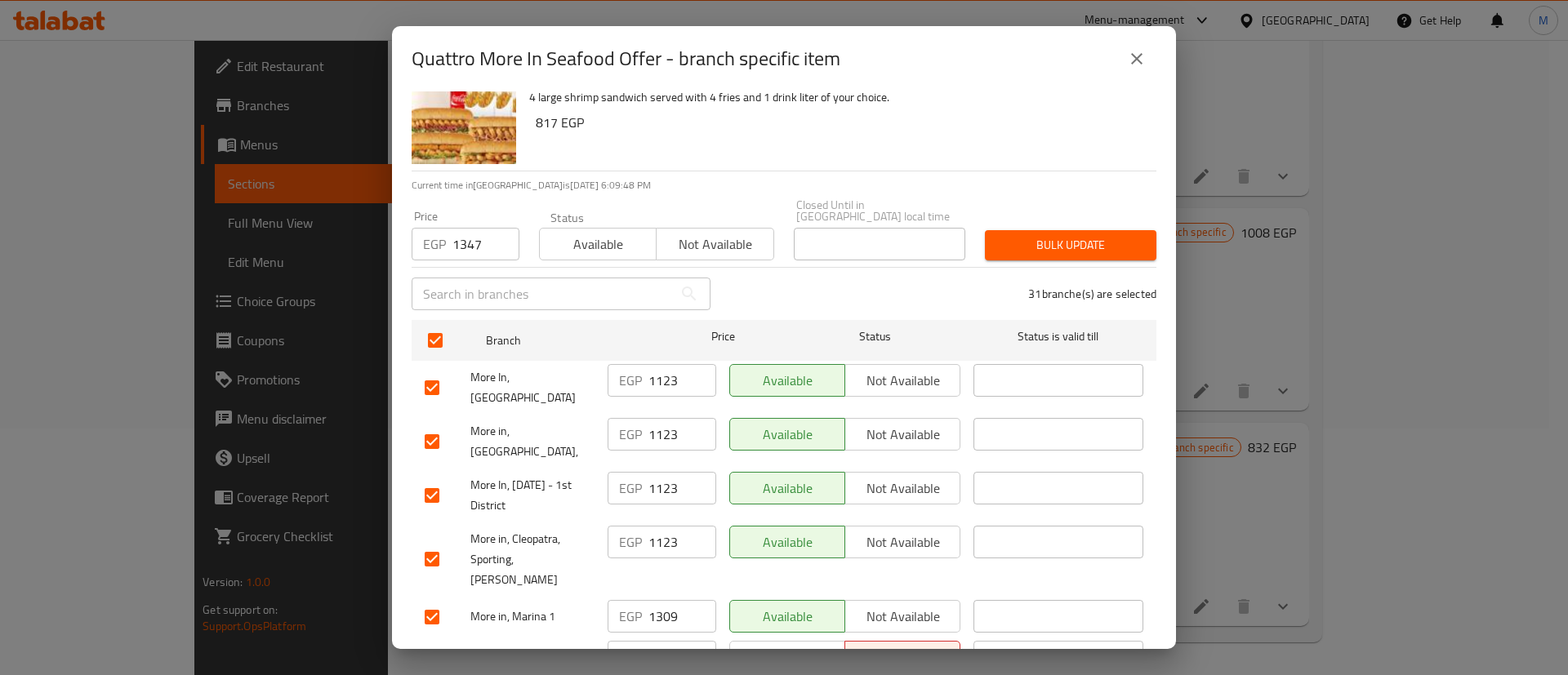
click at [444, 600] on input "checkbox" at bounding box center [431, 617] width 34 height 34
checkbox input "false"
click at [1024, 242] on span "Bulk update" at bounding box center [1070, 245] width 145 height 20
